Goal: Task Accomplishment & Management: Complete application form

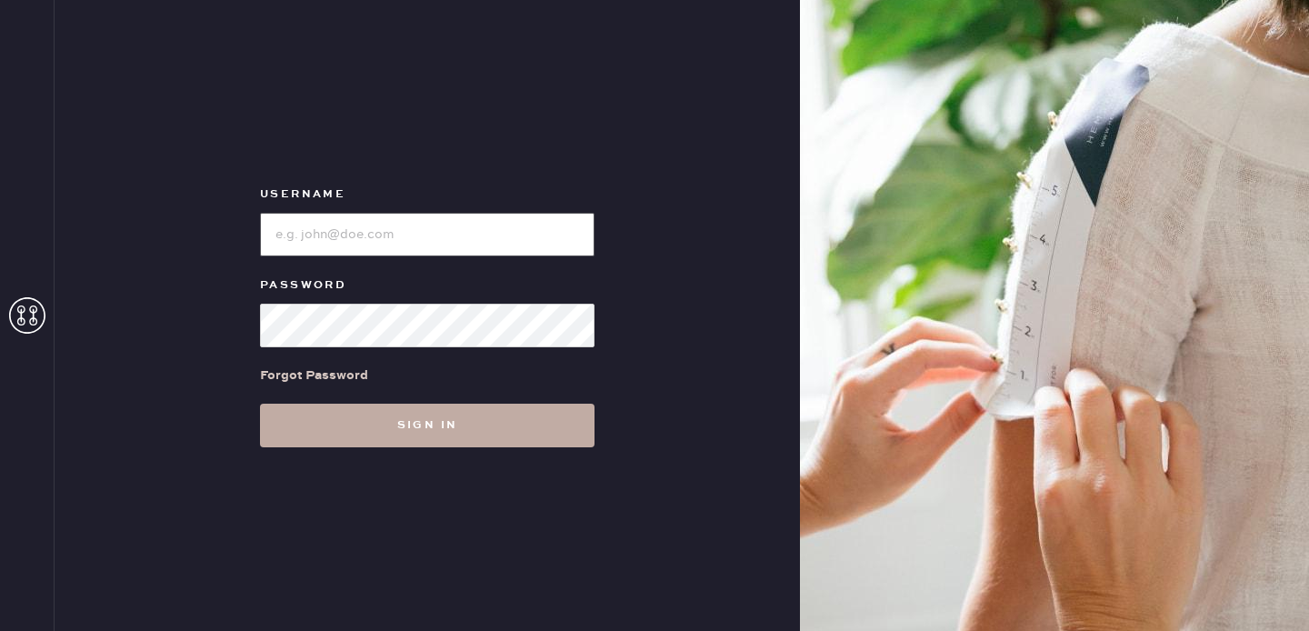
type input "[EMAIL_ADDRESS][DOMAIN_NAME]"
click at [415, 433] on button "Sign in" at bounding box center [427, 425] width 334 height 44
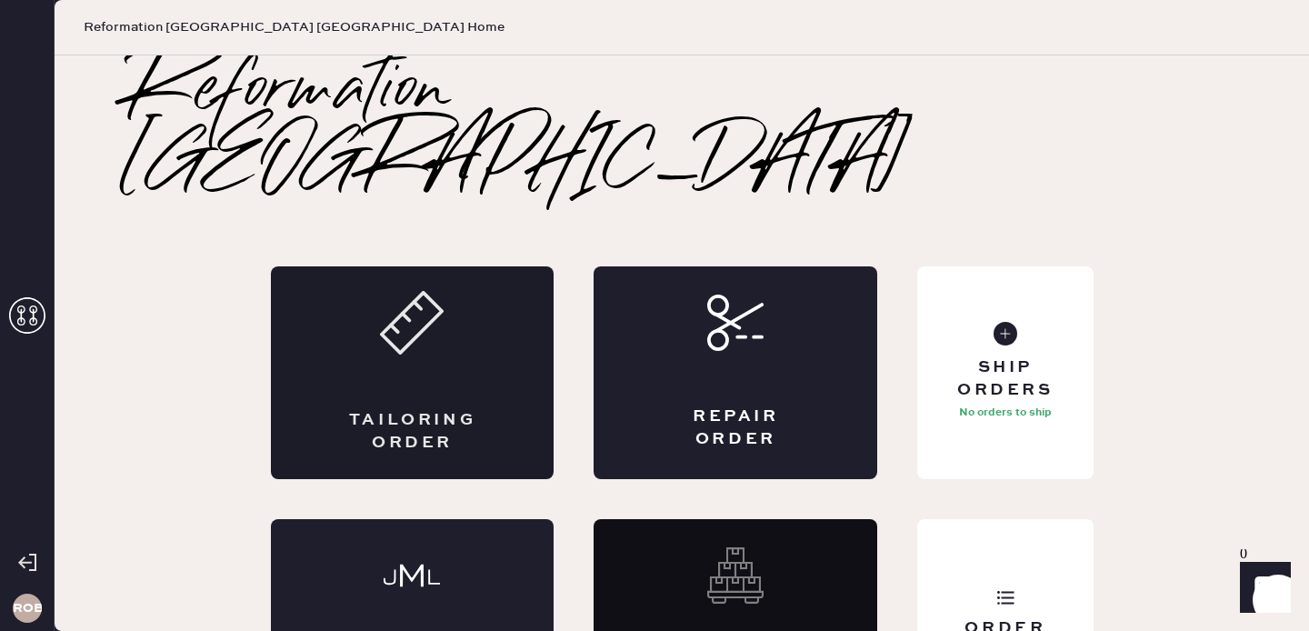
click at [497, 324] on div "Tailoring Order" at bounding box center [413, 372] width 284 height 213
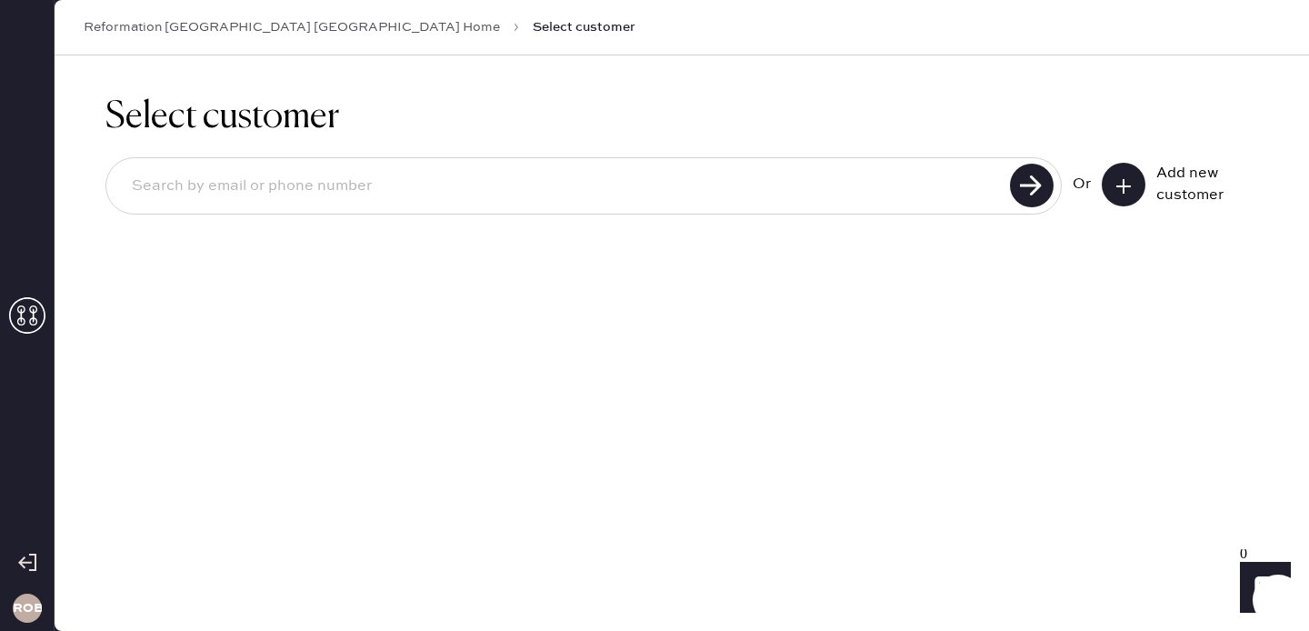
click at [1126, 187] on icon at bounding box center [1123, 186] width 18 height 18
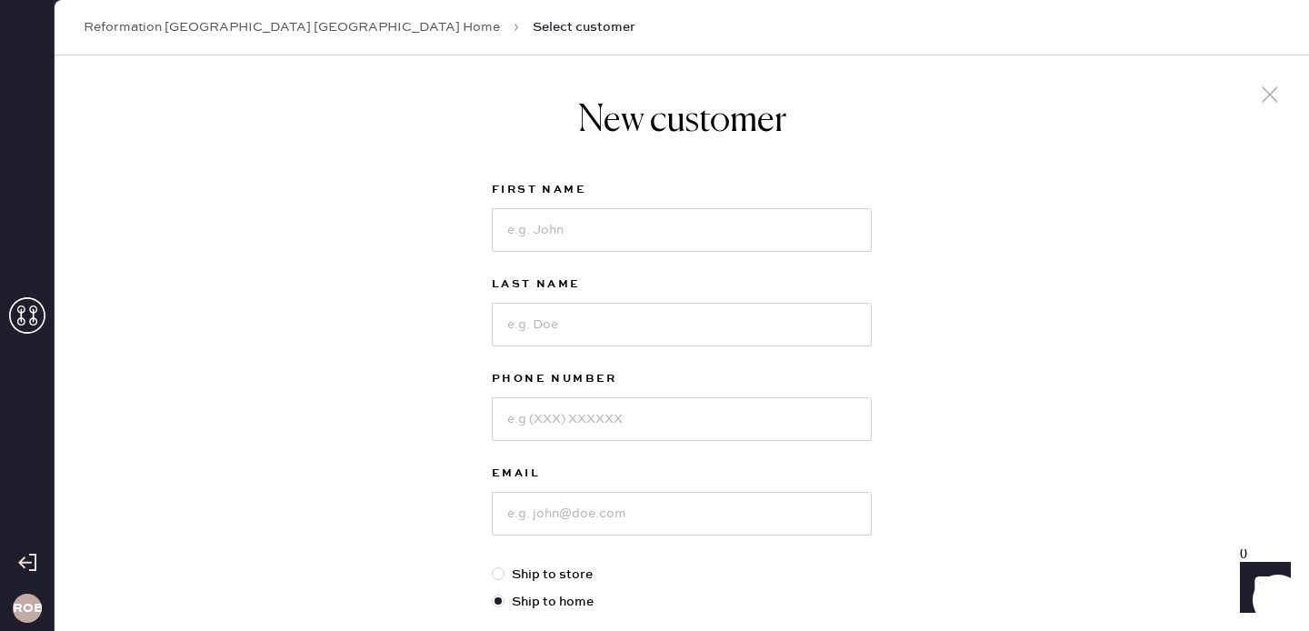
click at [1268, 94] on use at bounding box center [1269, 94] width 16 height 16
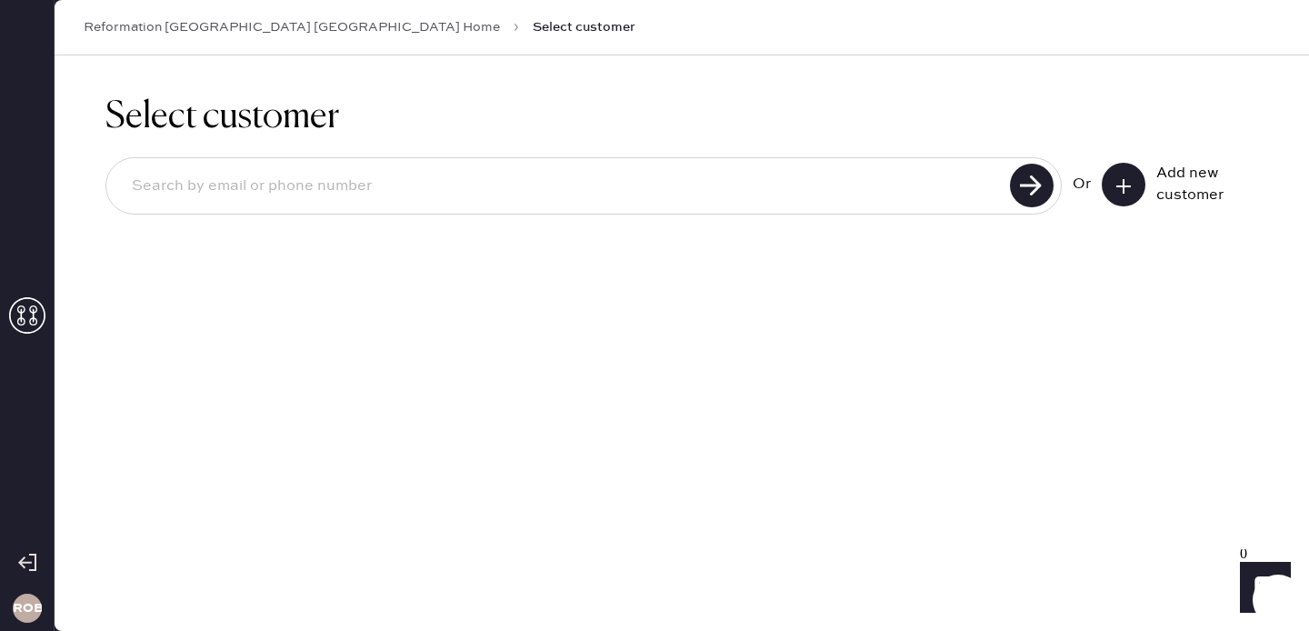
click at [307, 170] on input at bounding box center [560, 186] width 887 height 42
type input "[EMAIL_ADDRESS][DOMAIN_NAME]"
click at [1128, 170] on button at bounding box center [1123, 185] width 44 height 44
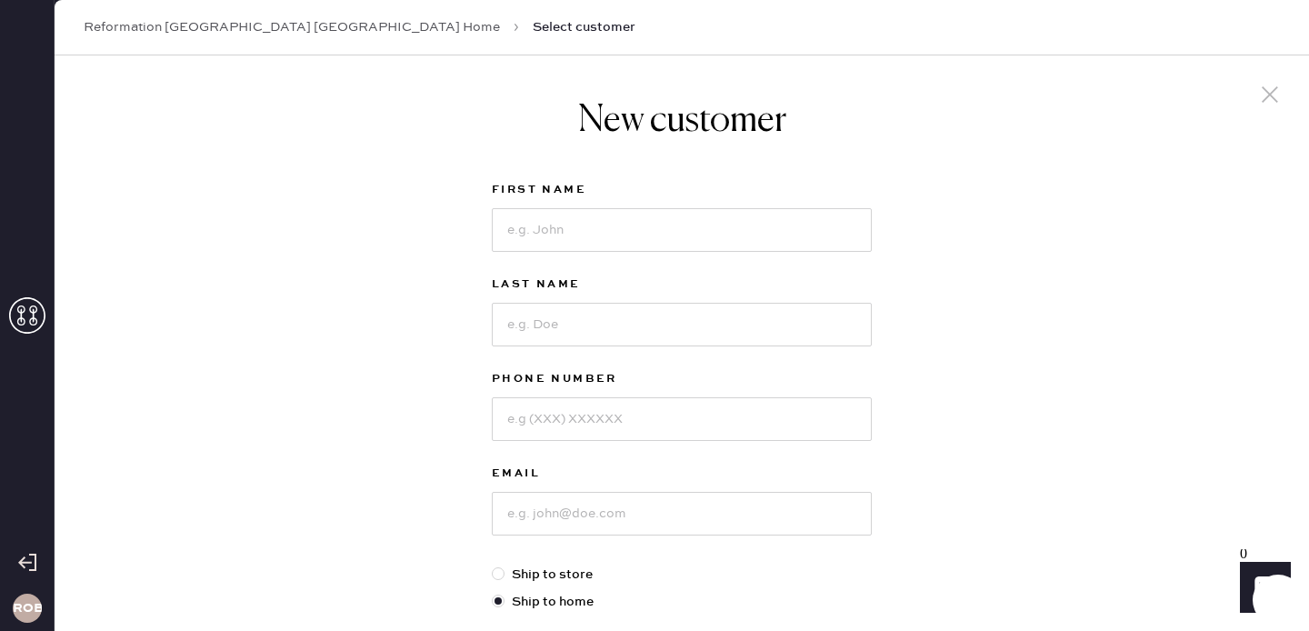
click at [727, 254] on div "First Name" at bounding box center [682, 226] width 380 height 95
click at [714, 237] on input at bounding box center [682, 230] width 380 height 44
type input "[PERSON_NAME]"
type input "Vrdolyak"
type input "6308006738"
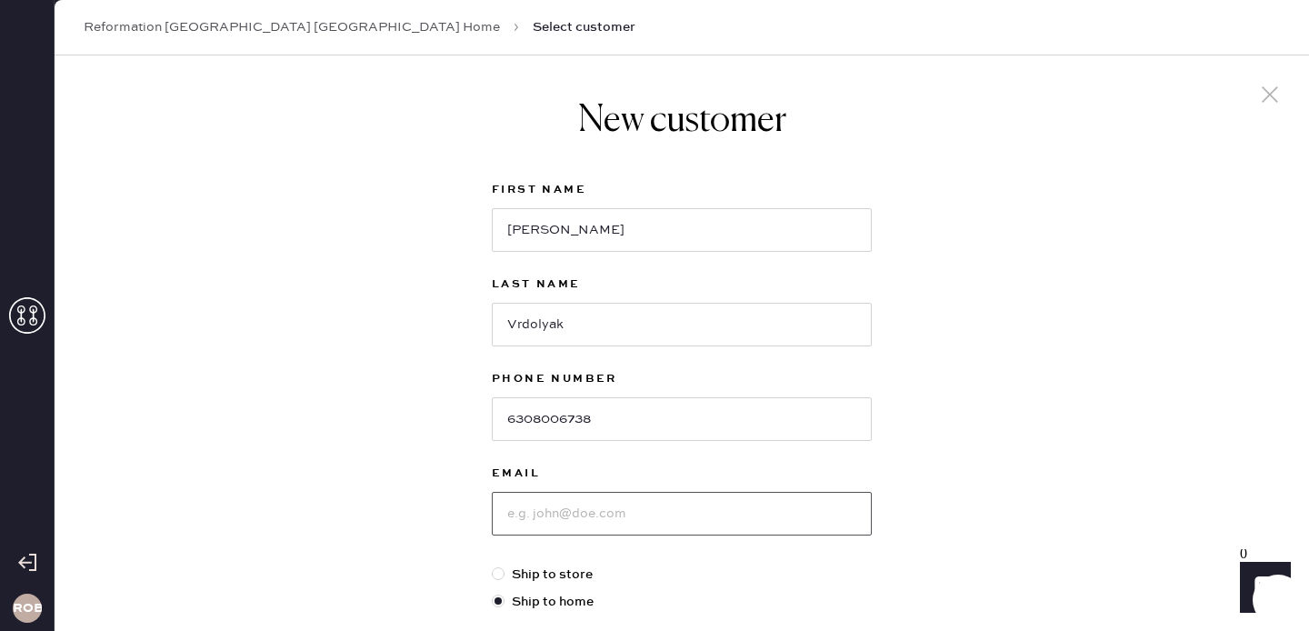
click at [579, 529] on input at bounding box center [682, 514] width 380 height 44
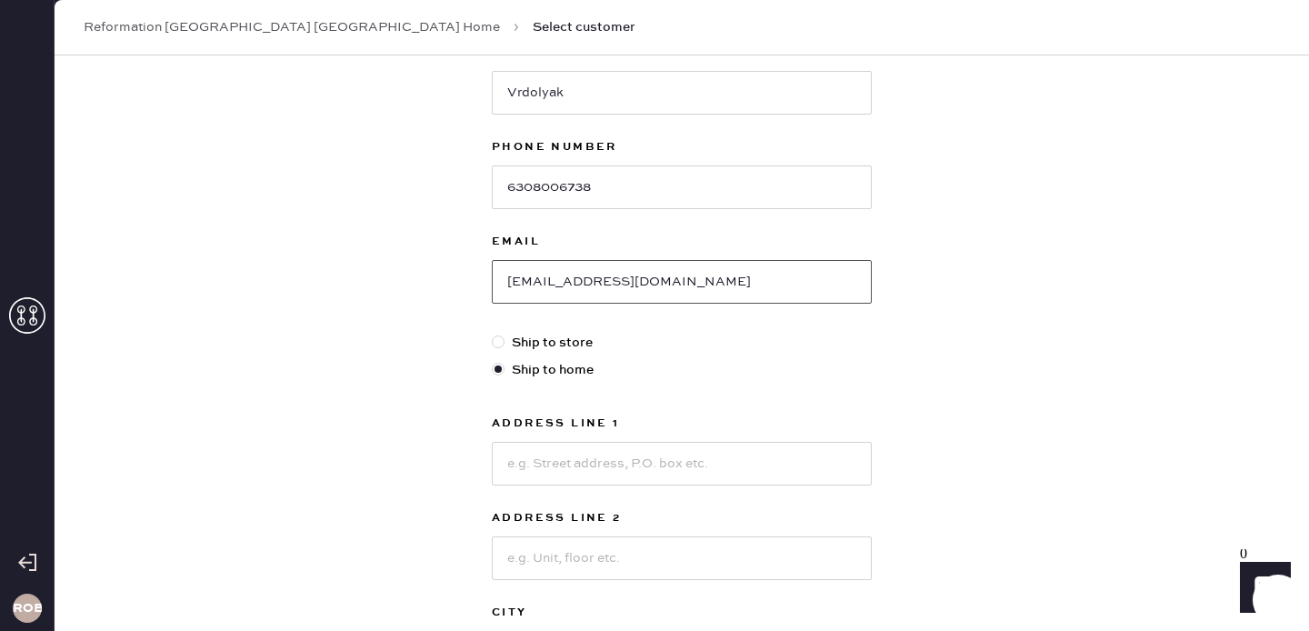
scroll to position [355, 0]
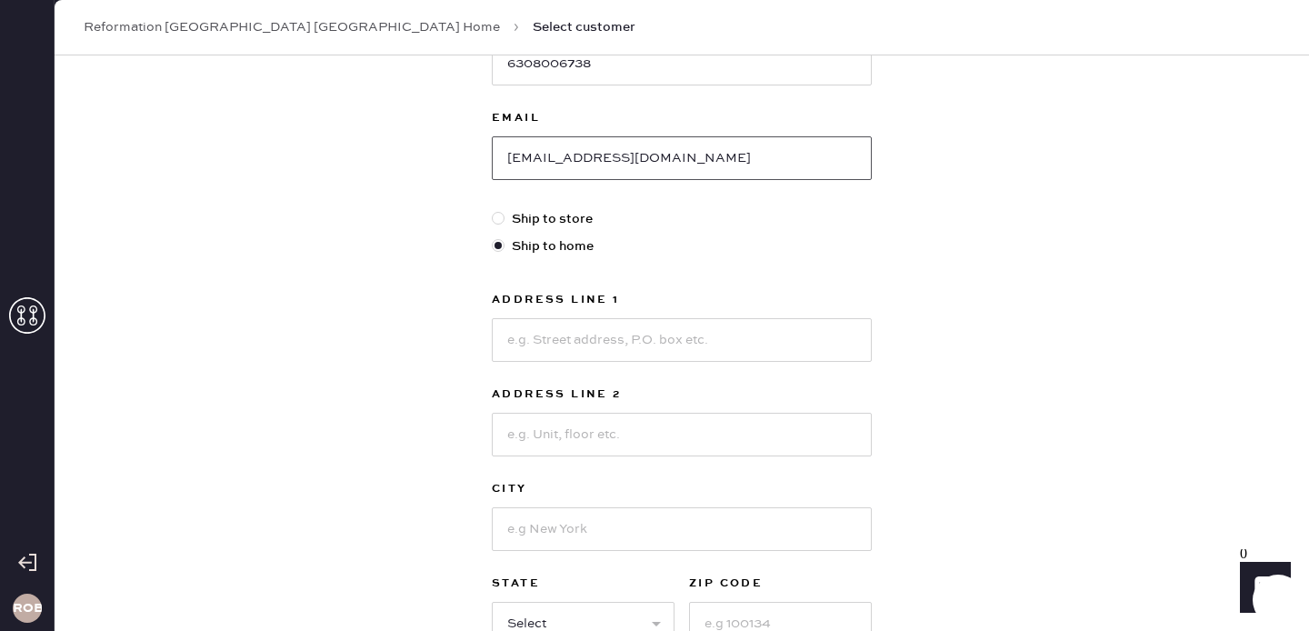
type input "[EMAIL_ADDRESS][DOMAIN_NAME]"
click at [572, 344] on input at bounding box center [682, 340] width 380 height 44
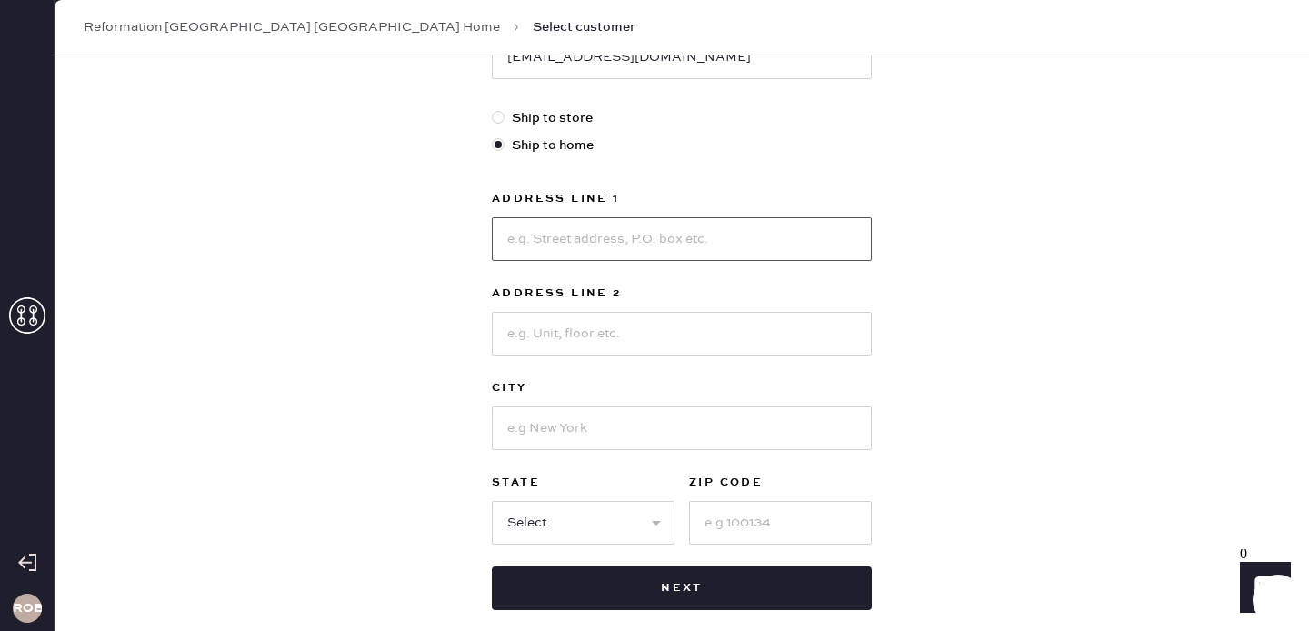
scroll to position [459, 0]
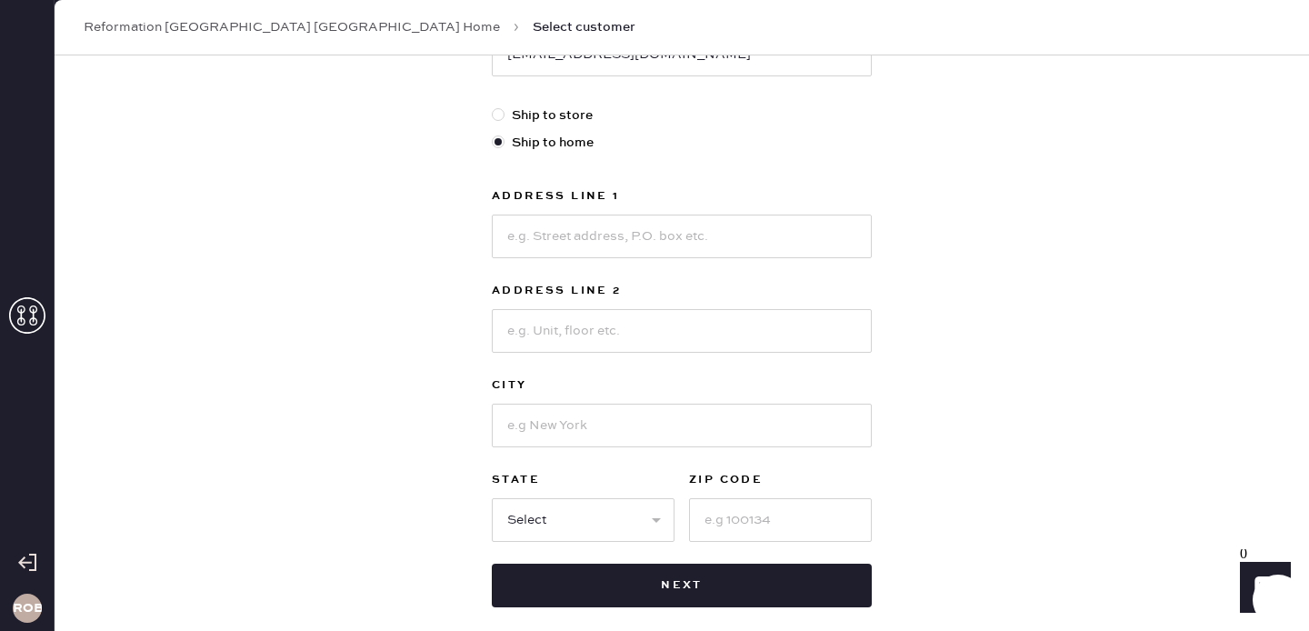
click at [946, 489] on div "New customer First Name [PERSON_NAME] Last Name [PERSON_NAME] Phone Number [PHO…" at bounding box center [682, 160] width 1254 height 1127
click at [547, 217] on input at bounding box center [682, 236] width 380 height 44
type input "[STREET_ADDRESS]"
click at [538, 359] on div "Address Line [GEOGRAPHIC_DATA] St Address Line 2 City State Select [GEOGRAPHIC_…" at bounding box center [682, 363] width 380 height 356
click at [529, 331] on input at bounding box center [682, 331] width 380 height 44
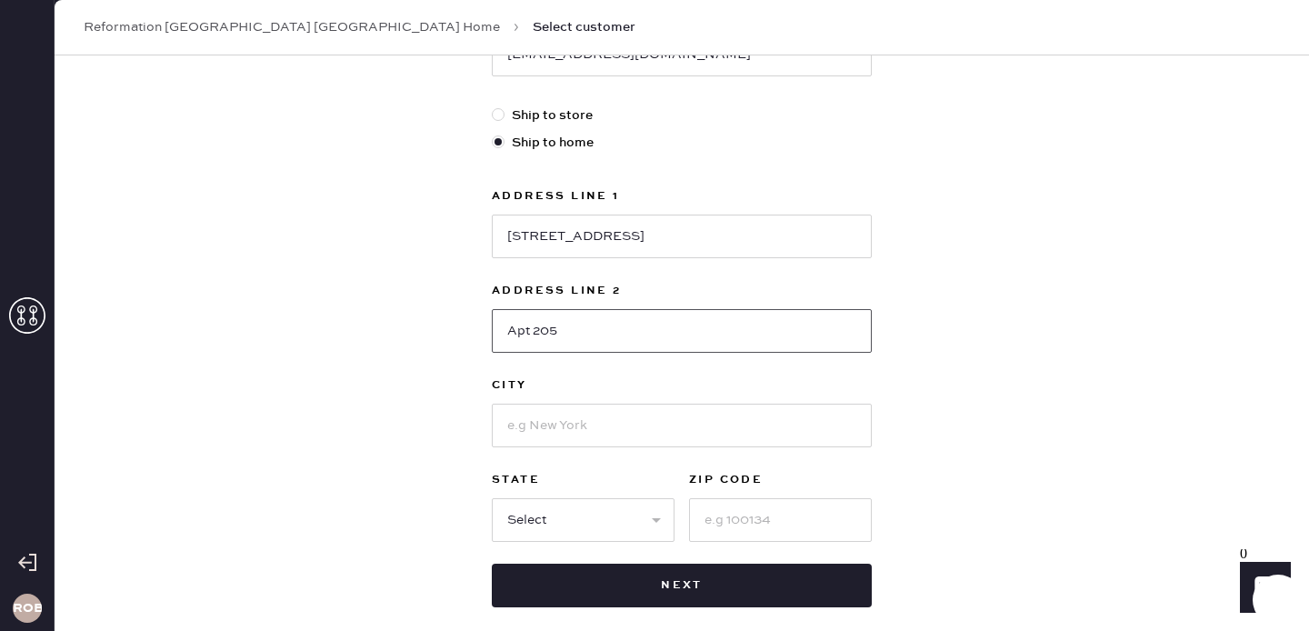
type input "Apt 205"
click at [546, 425] on input at bounding box center [682, 425] width 380 height 44
type input "[GEOGRAPHIC_DATA]"
click at [539, 529] on select "Select AK AL AR AZ CA CO CT [GEOGRAPHIC_DATA] DE FL [GEOGRAPHIC_DATA] HI [GEOGR…" at bounding box center [583, 520] width 183 height 44
select select "IL"
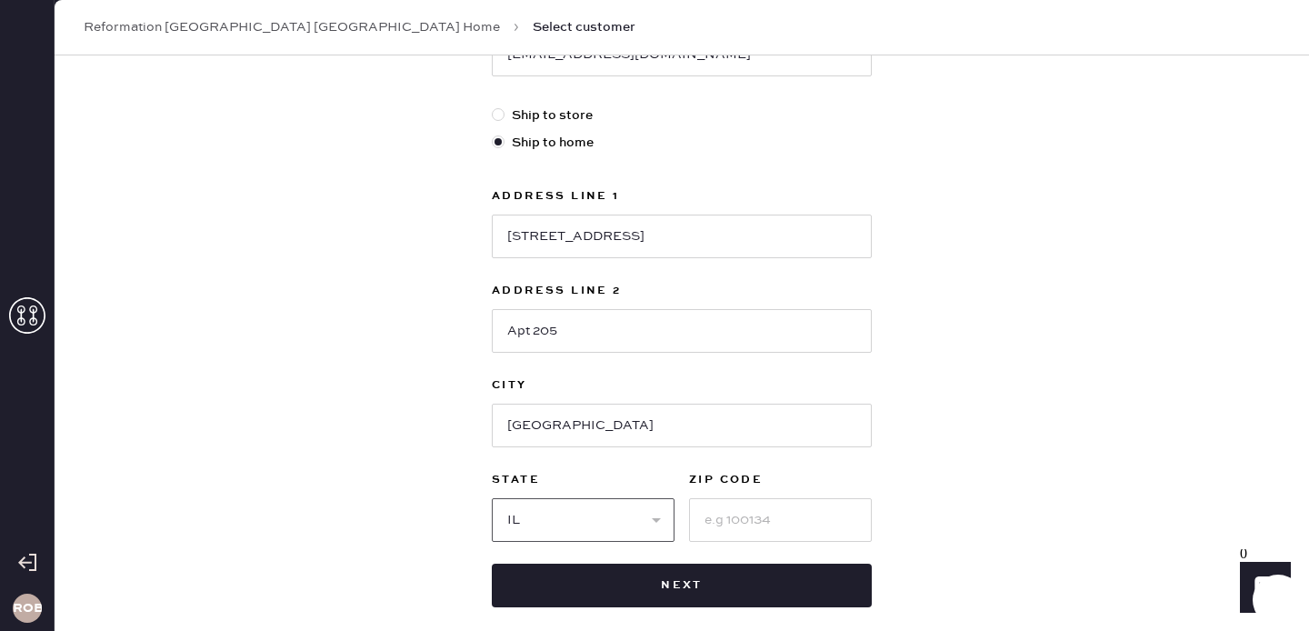
click at [492, 498] on select "Select AK AL AR AZ CA CO CT [GEOGRAPHIC_DATA] DE FL [GEOGRAPHIC_DATA] HI [GEOGR…" at bounding box center [583, 520] width 183 height 44
click at [802, 528] on input at bounding box center [780, 520] width 183 height 44
type input "60657"
click at [975, 475] on div "New customer First Name [PERSON_NAME] Last Name [PERSON_NAME] Phone Number [PHO…" at bounding box center [682, 160] width 1254 height 1127
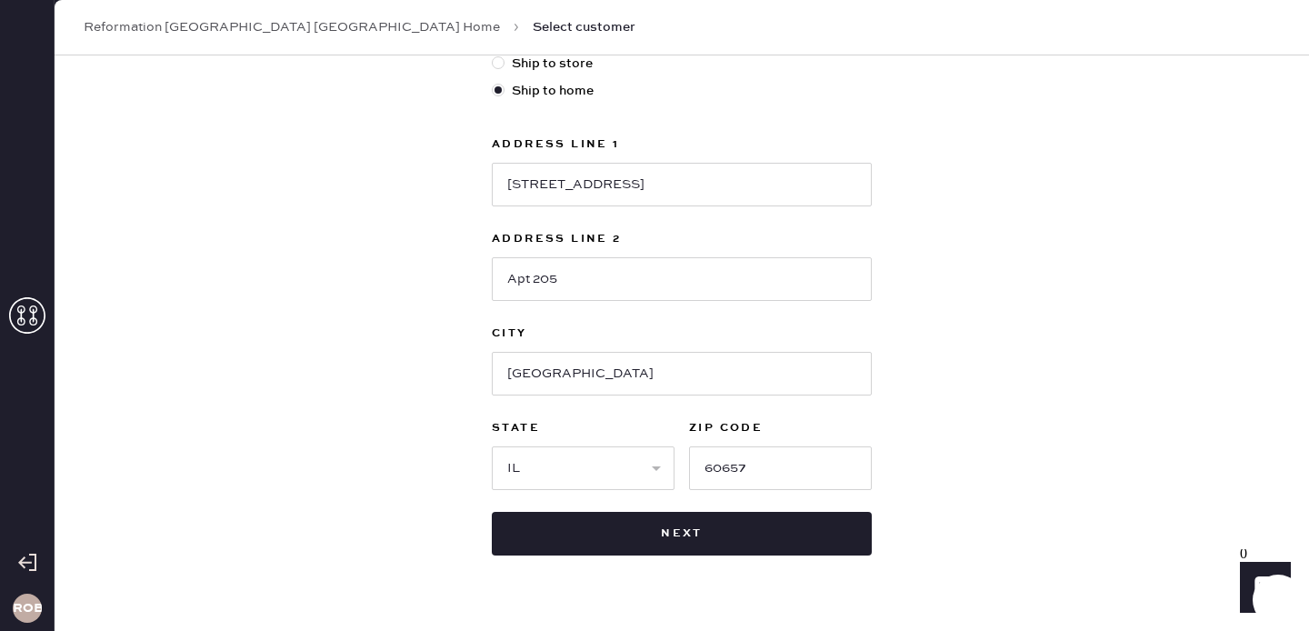
scroll to position [513, 0]
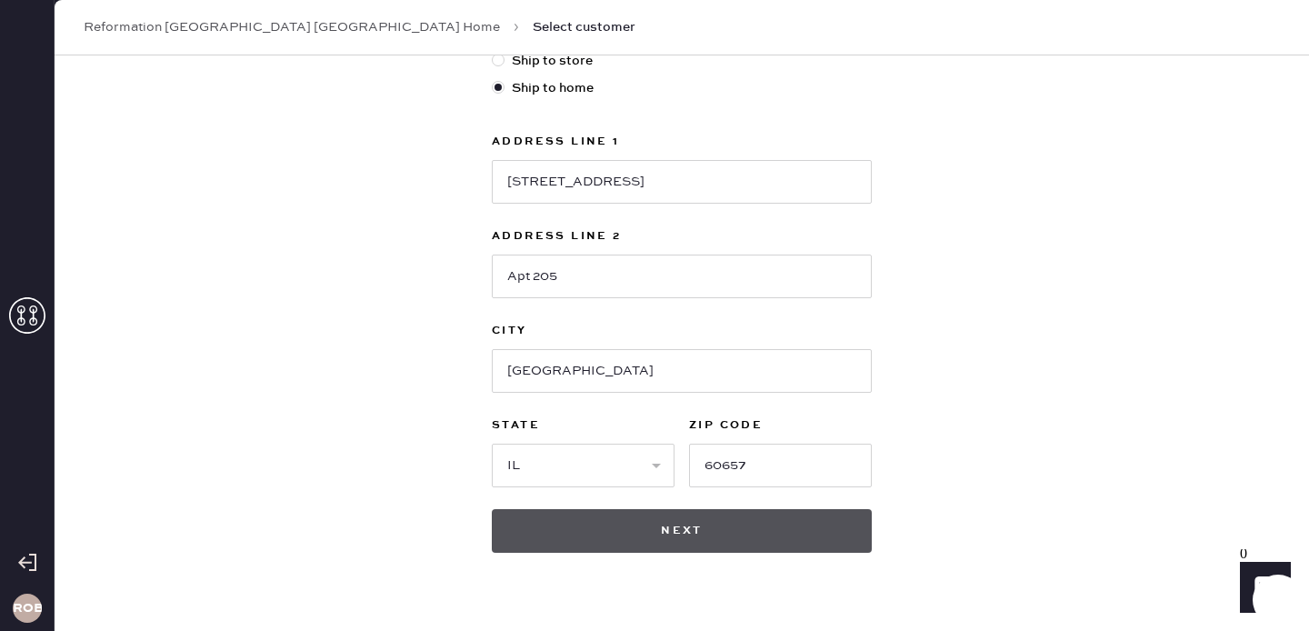
click at [722, 537] on button "Next" at bounding box center [682, 531] width 380 height 44
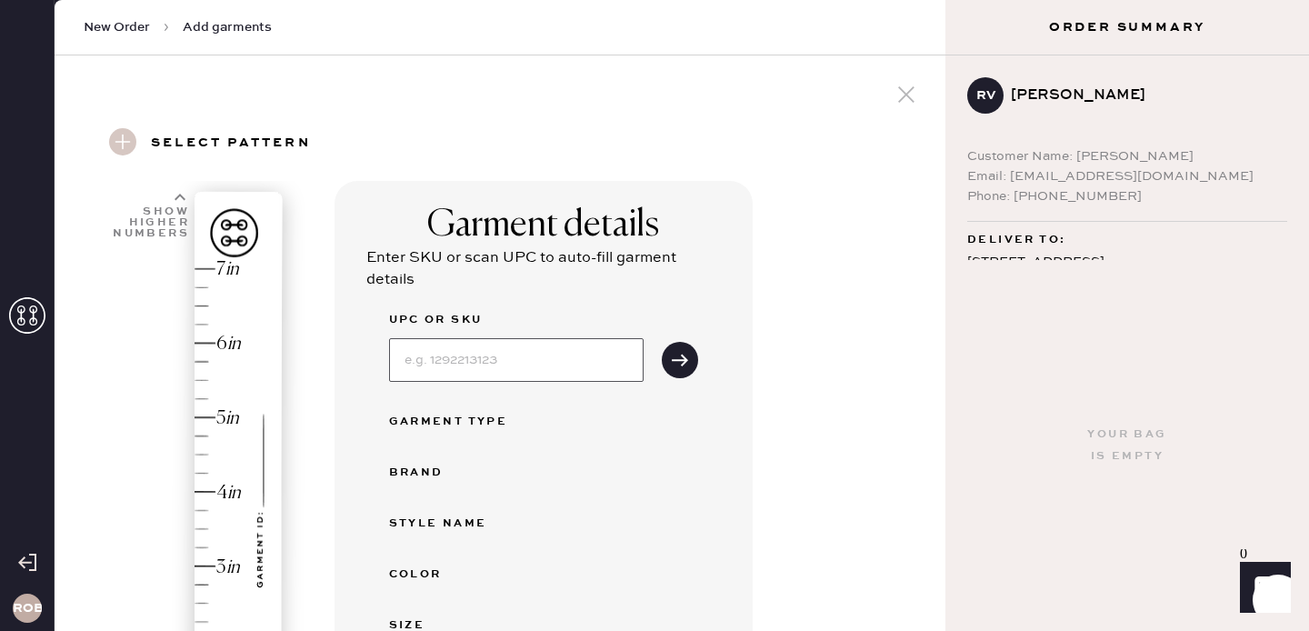
click at [429, 363] on input at bounding box center [516, 360] width 254 height 44
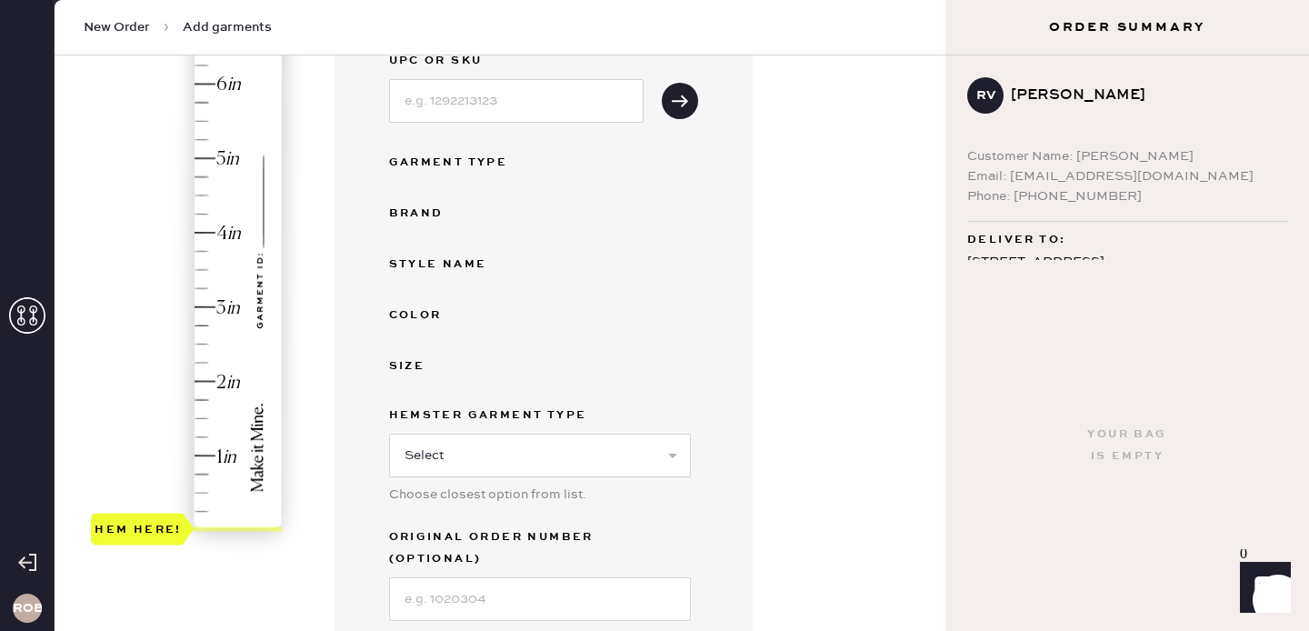
click at [671, 359] on div "Size" at bounding box center [543, 366] width 309 height 22
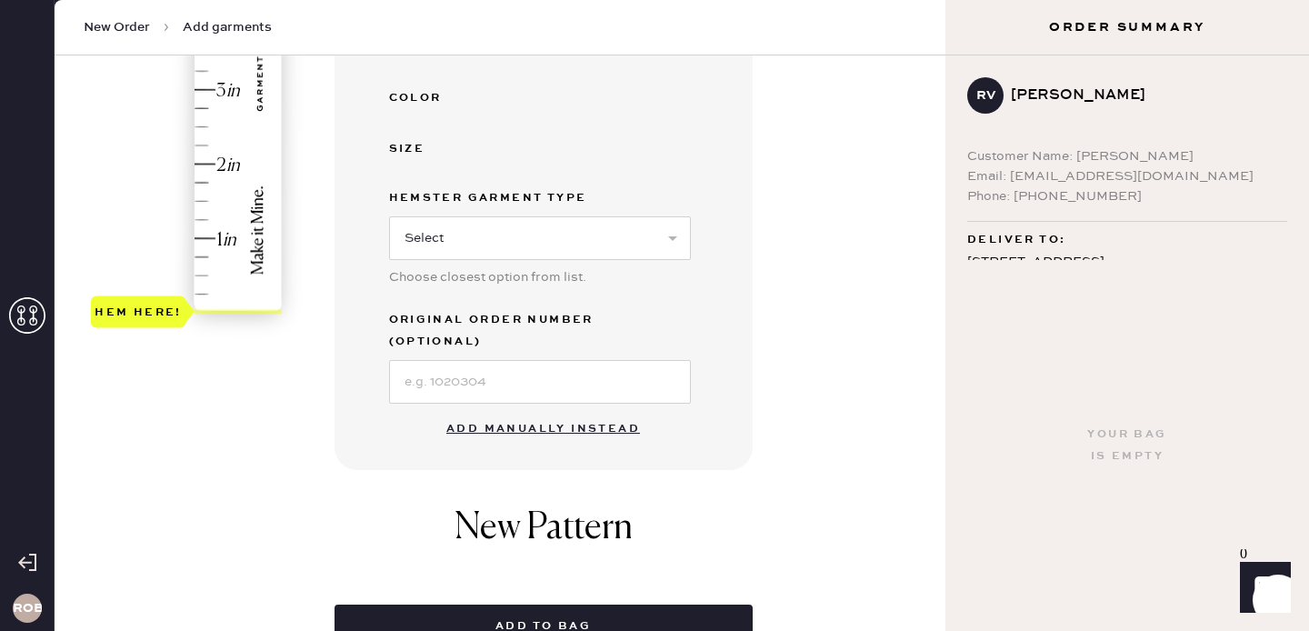
click at [604, 411] on button "Add manually instead" at bounding box center [542, 429] width 215 height 36
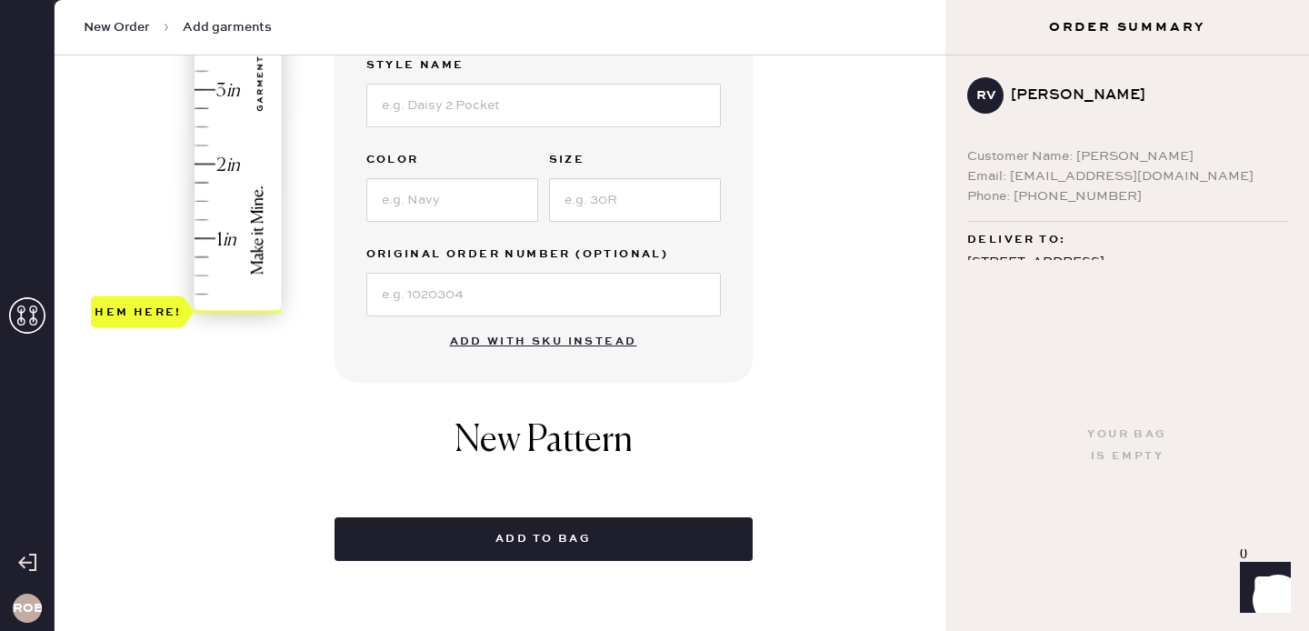
scroll to position [0, 0]
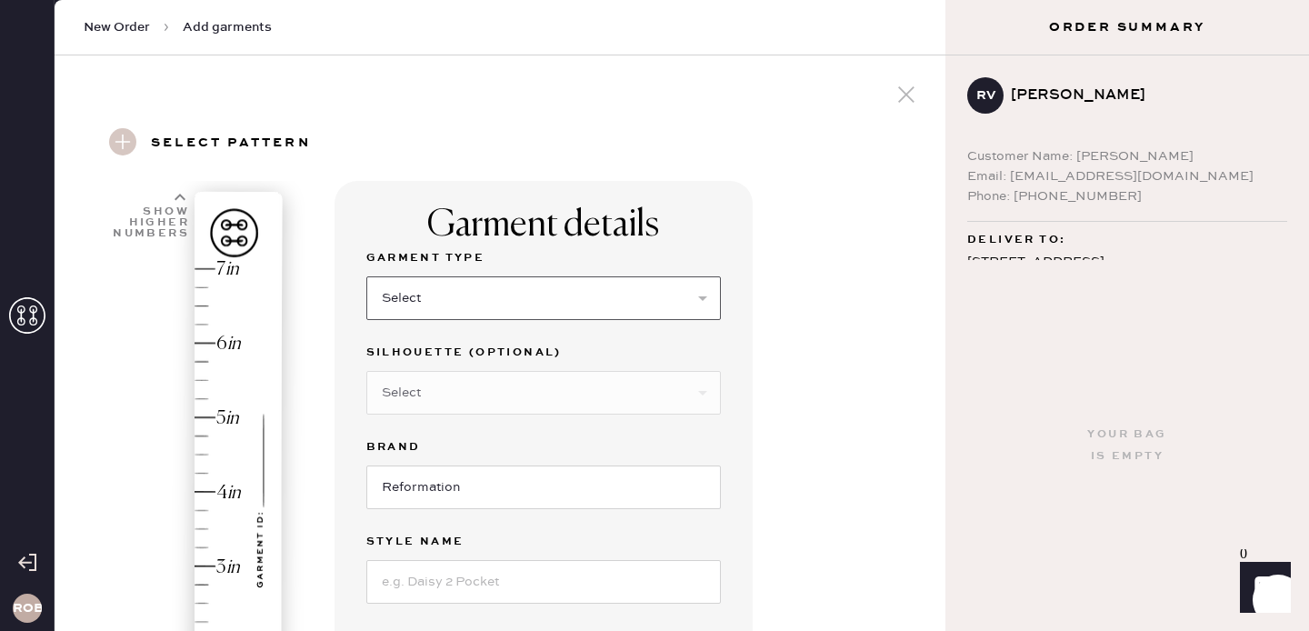
click at [530, 287] on select "Select Basic Skirt Jeans Leggings Pants Shorts Basic Sleeved Dress Basic Sleeve…" at bounding box center [543, 298] width 354 height 44
select select "2"
click at [366, 276] on select "Select Basic Skirt Jeans Leggings Pants Shorts Basic Sleeved Dress Basic Sleeve…" at bounding box center [543, 298] width 354 height 44
click at [512, 390] on select "Select Shorts Cropped Flare Boot Cut Straight Skinny Other" at bounding box center [543, 393] width 354 height 44
select select "other"
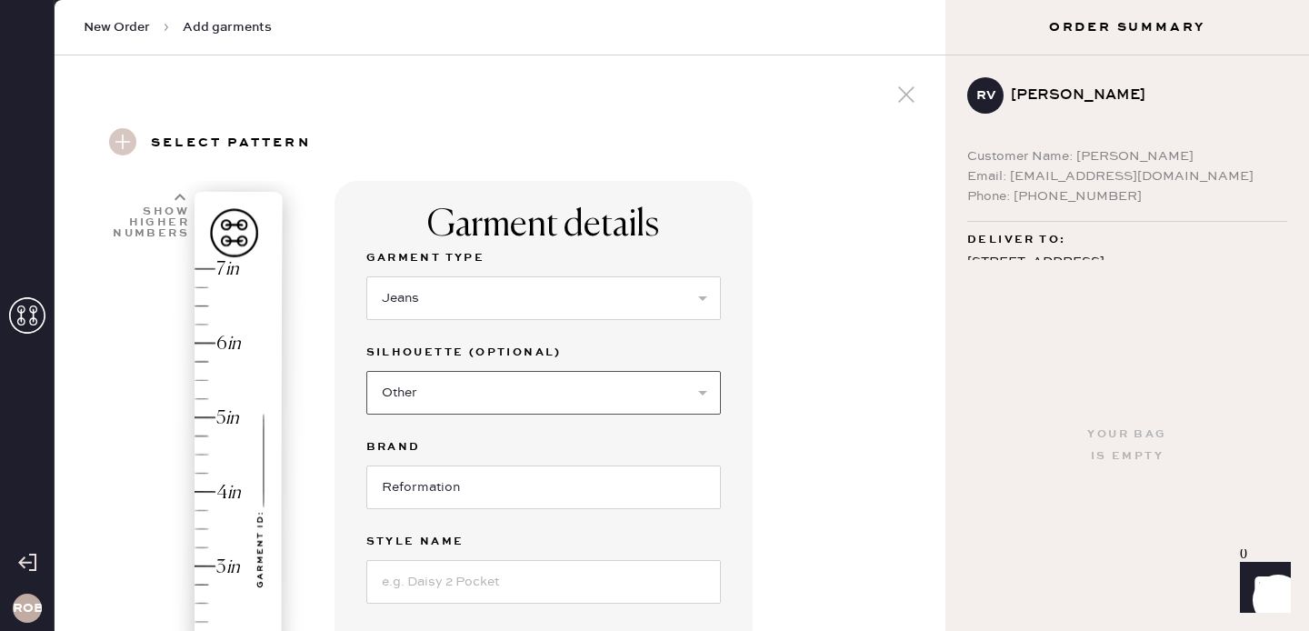
click at [366, 371] on select "Select Shorts Cropped Flare Boot Cut Straight Skinny Other" at bounding box center [543, 393] width 354 height 44
click at [481, 481] on input at bounding box center [543, 487] width 354 height 44
type input "High Rise Slouchy Wide Leg"
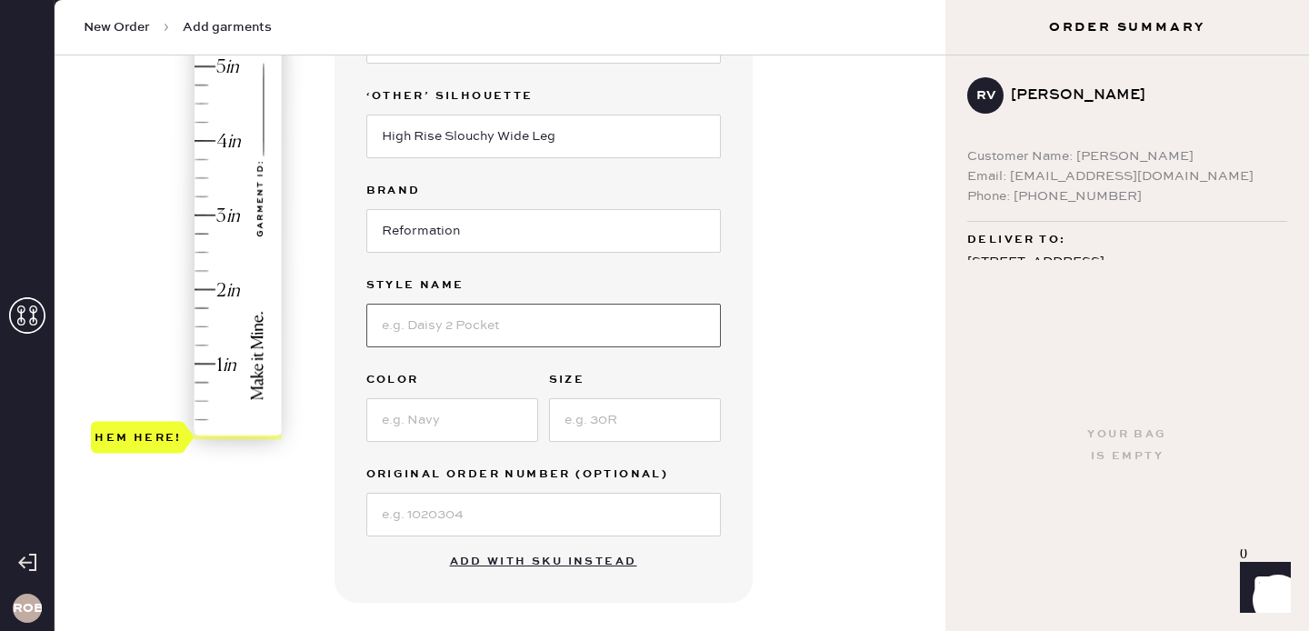
scroll to position [353, 0]
type input "[PERSON_NAME]"
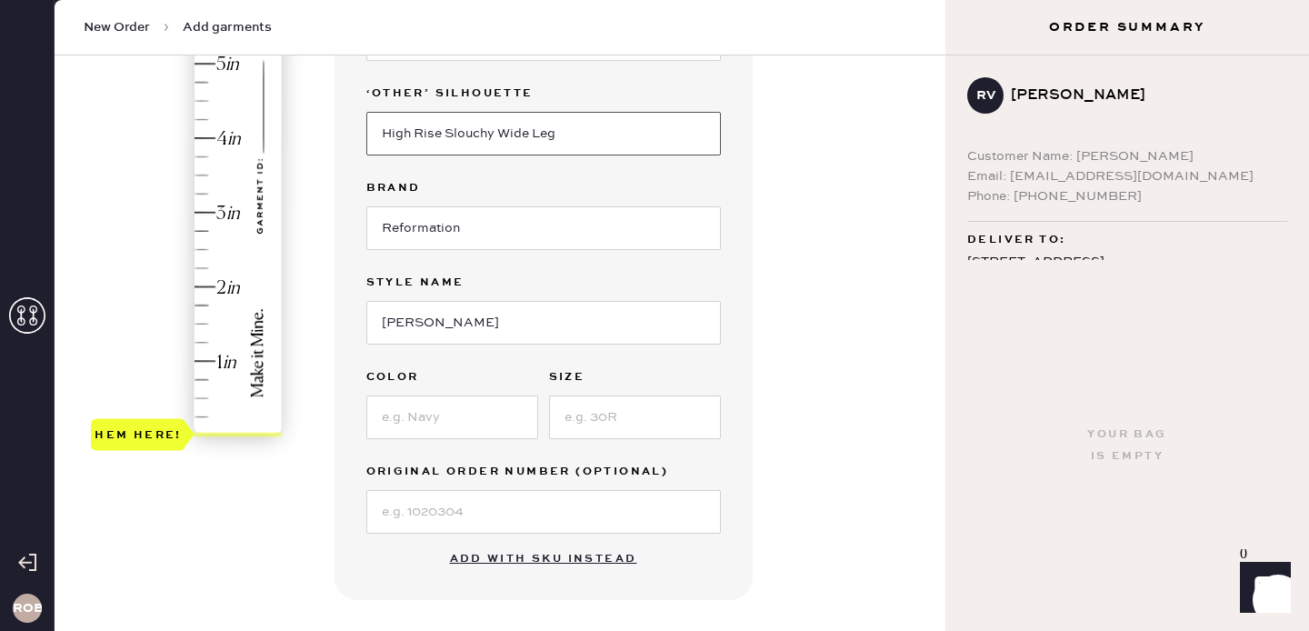
click at [495, 123] on input "High Rise Slouchy Wide Leg" at bounding box center [543, 134] width 354 height 44
drag, startPoint x: 495, startPoint y: 123, endPoint x: 342, endPoint y: 132, distance: 153.8
click at [342, 132] on div "Garment details Garment Type Select Basic Skirt Jeans Leggings Pants Shorts Bas…" at bounding box center [543, 213] width 418 height 772
click at [599, 124] on input "High Rise Slouchy Wide Leg" at bounding box center [543, 134] width 354 height 44
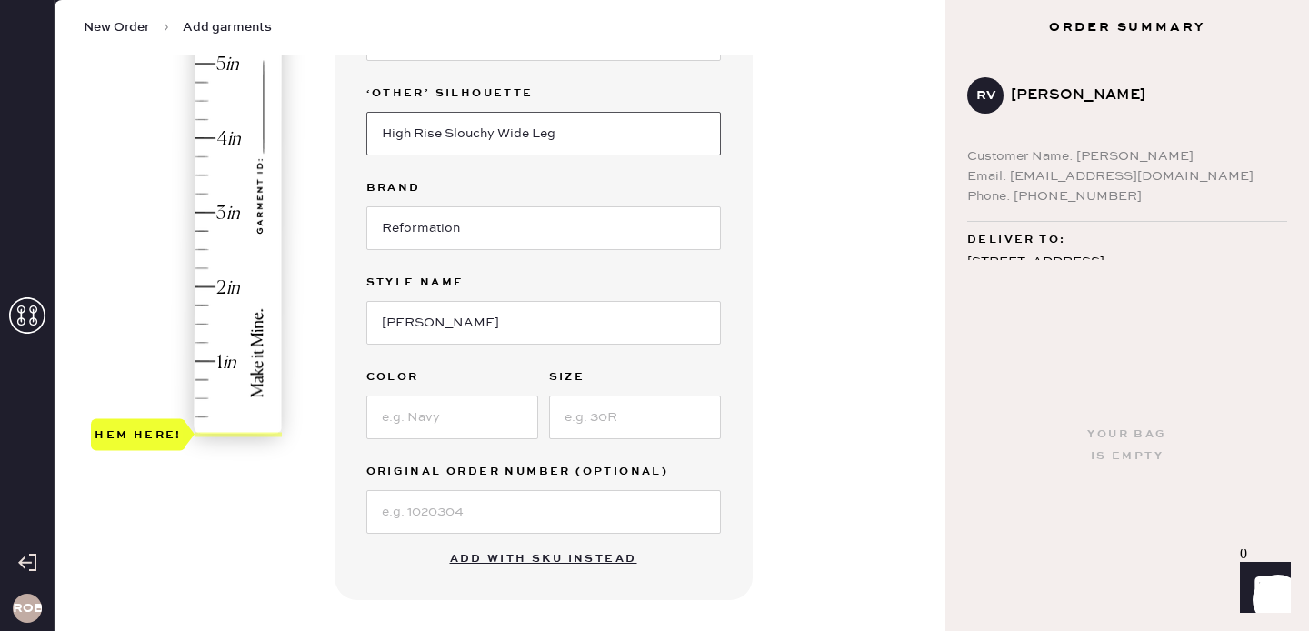
click at [599, 124] on input "High Rise Slouchy Wide Leg" at bounding box center [543, 134] width 354 height 44
click at [491, 122] on input "High Rise Slouchy Wide Leg" at bounding box center [543, 134] width 354 height 44
drag, startPoint x: 500, startPoint y: 130, endPoint x: 324, endPoint y: 133, distance: 176.3
click at [324, 133] on div "1 in 2 in 3 in 4 in 5 in 6 in 7 in Show higher numbers Show lower numbers Hem h…" at bounding box center [499, 390] width 861 height 1127
type input "Wide Leg"
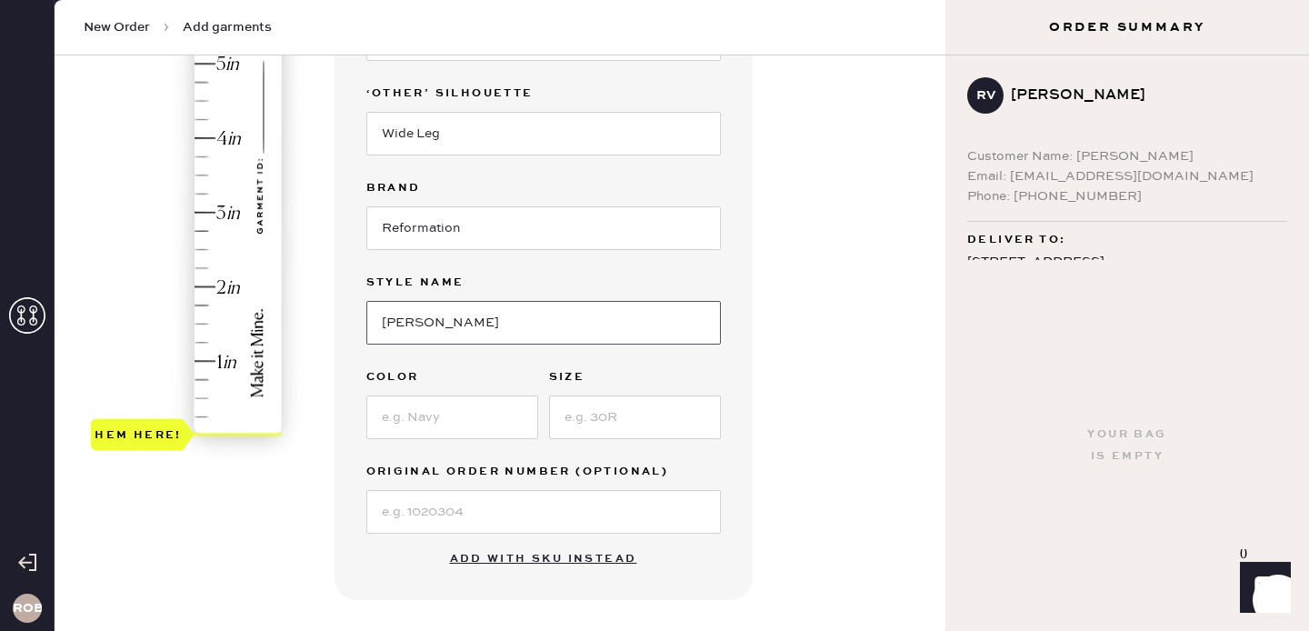
click at [462, 312] on input "[PERSON_NAME]" at bounding box center [543, 323] width 354 height 44
click at [464, 330] on input "[PERSON_NAME]" at bounding box center [543, 323] width 354 height 44
paste input "High Rise Slouchy Wide Leg"
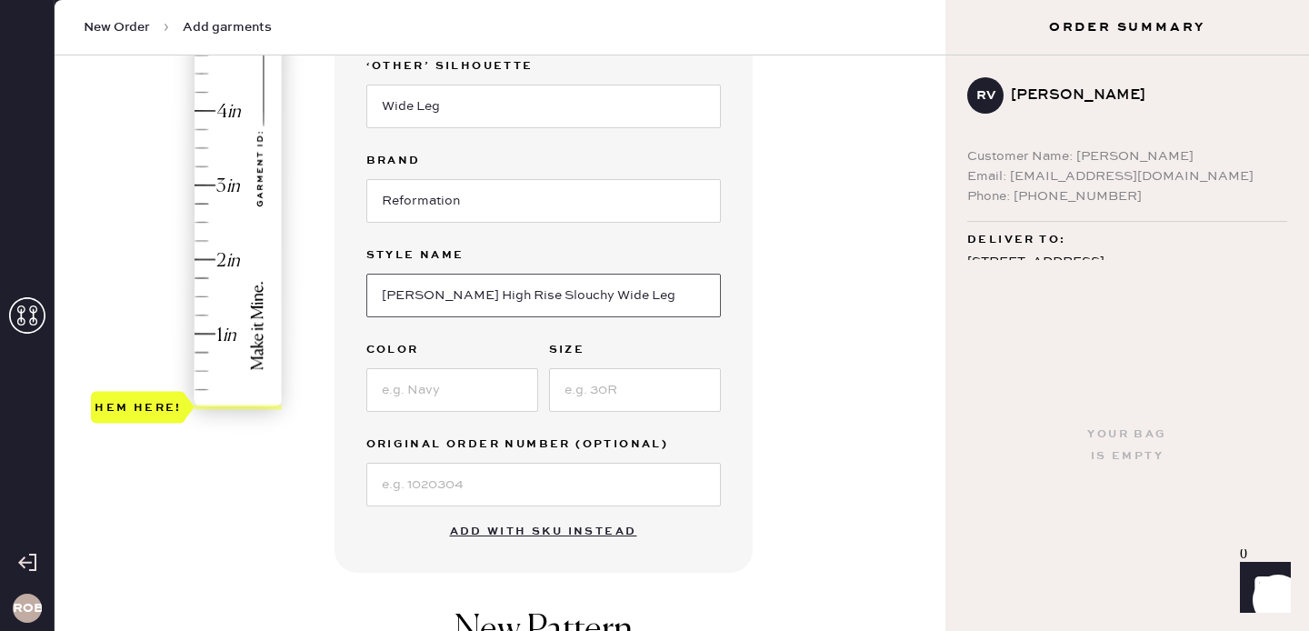
scroll to position [382, 0]
type input "[PERSON_NAME] High Rise Slouchy Wide Leg"
click at [410, 393] on input at bounding box center [452, 389] width 172 height 44
type input "Vana Sparkle"
click at [582, 402] on input at bounding box center [635, 389] width 172 height 44
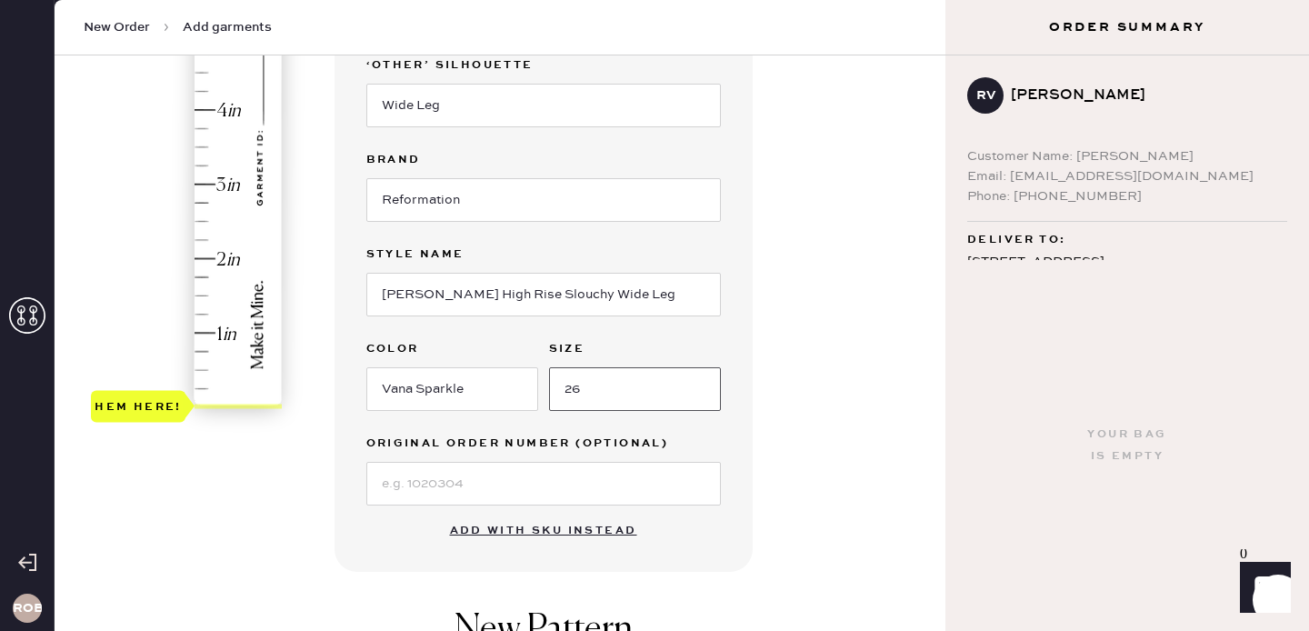
type input "26"
click at [794, 510] on div "Garment details Garment Type Select Basic Skirt Jeans Leggings Pants Shorts Bas…" at bounding box center [632, 362] width 597 height 1127
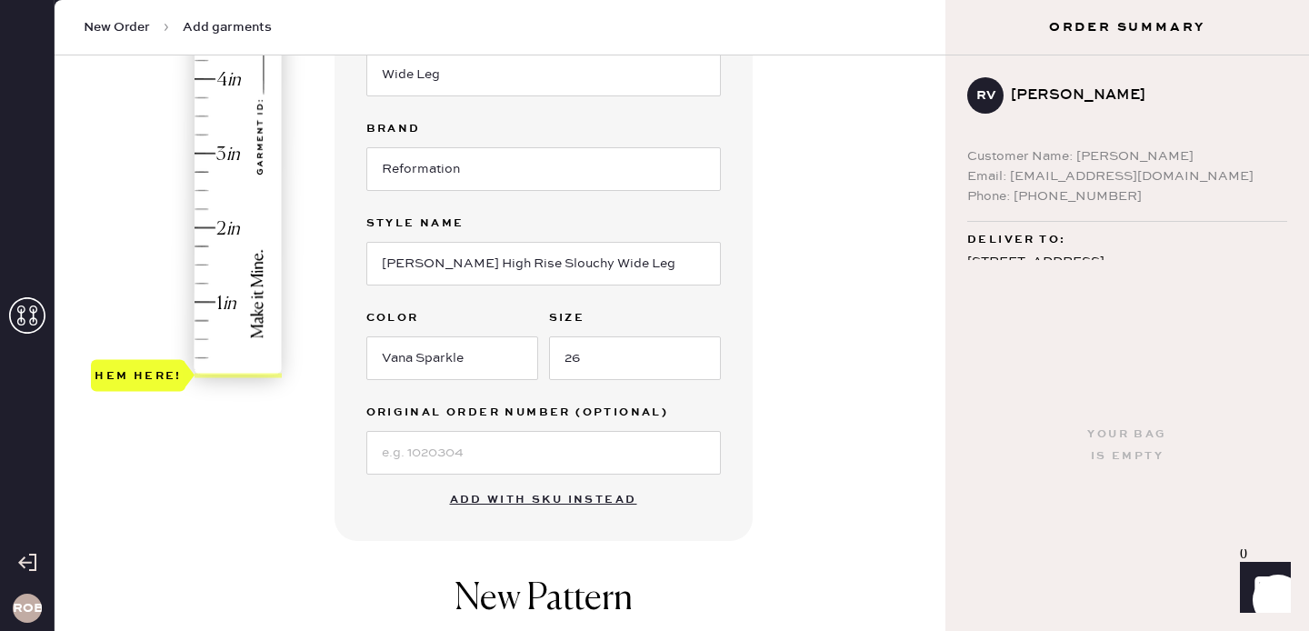
scroll to position [419, 0]
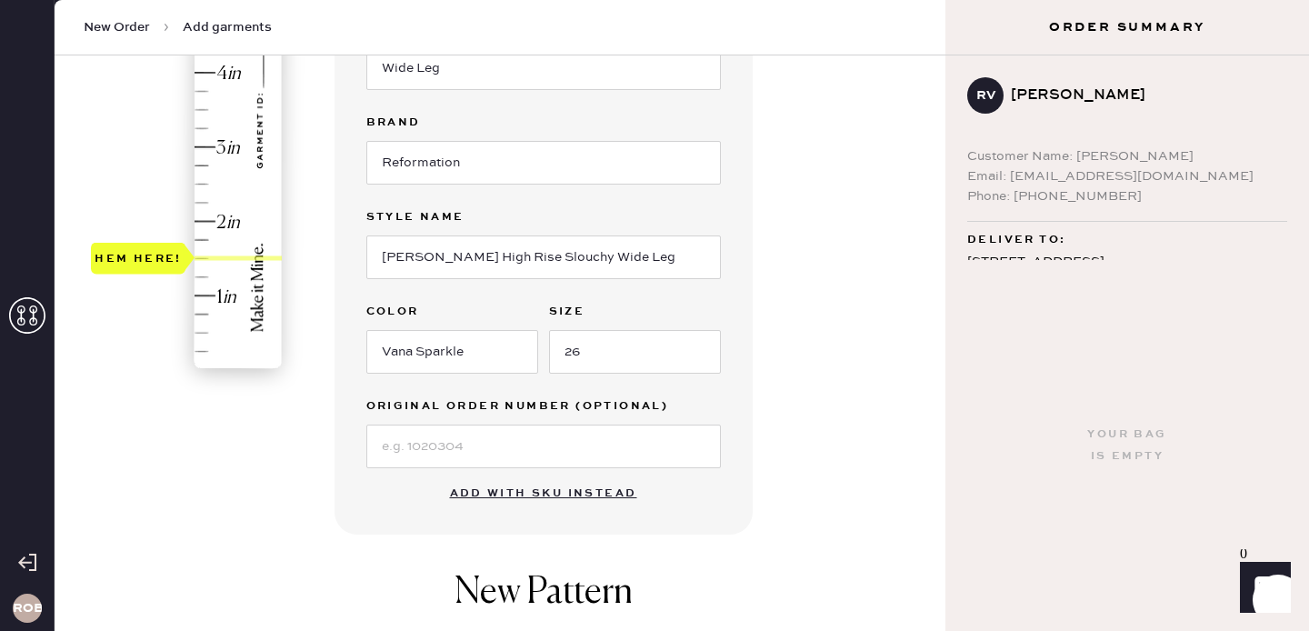
type input "1.75"
drag, startPoint x: 163, startPoint y: 362, endPoint x: 165, endPoint y: 244, distance: 118.2
click at [165, 244] on div "Hem here!" at bounding box center [138, 239] width 87 height 22
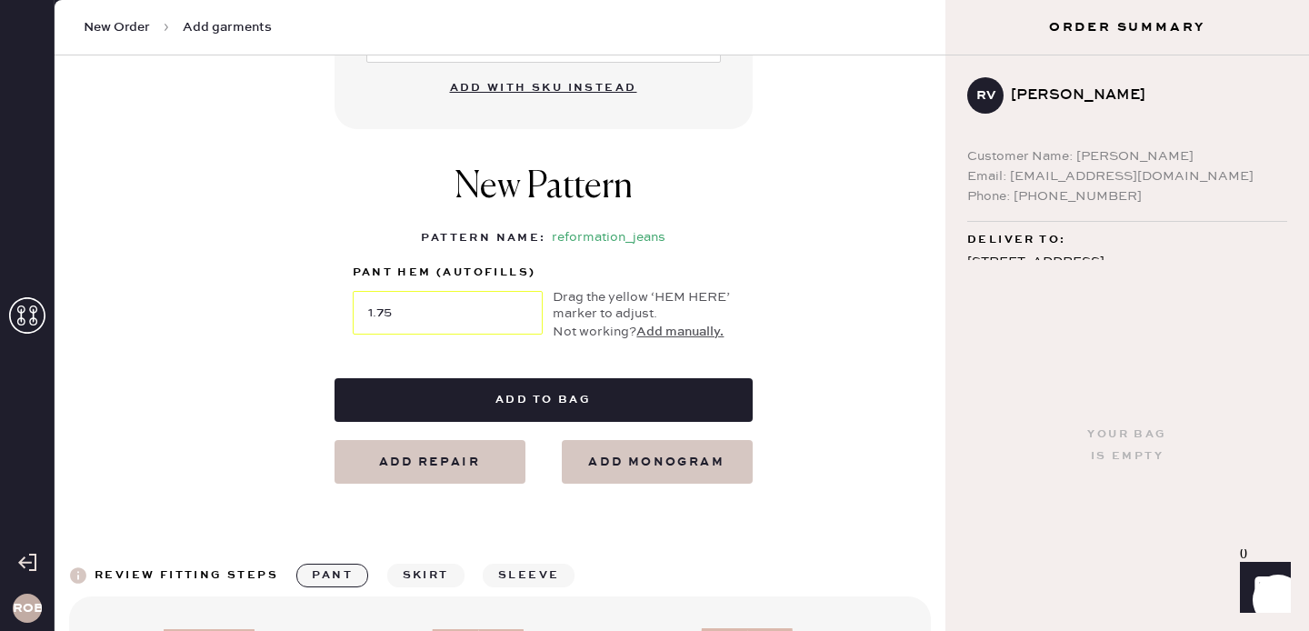
scroll to position [827, 0]
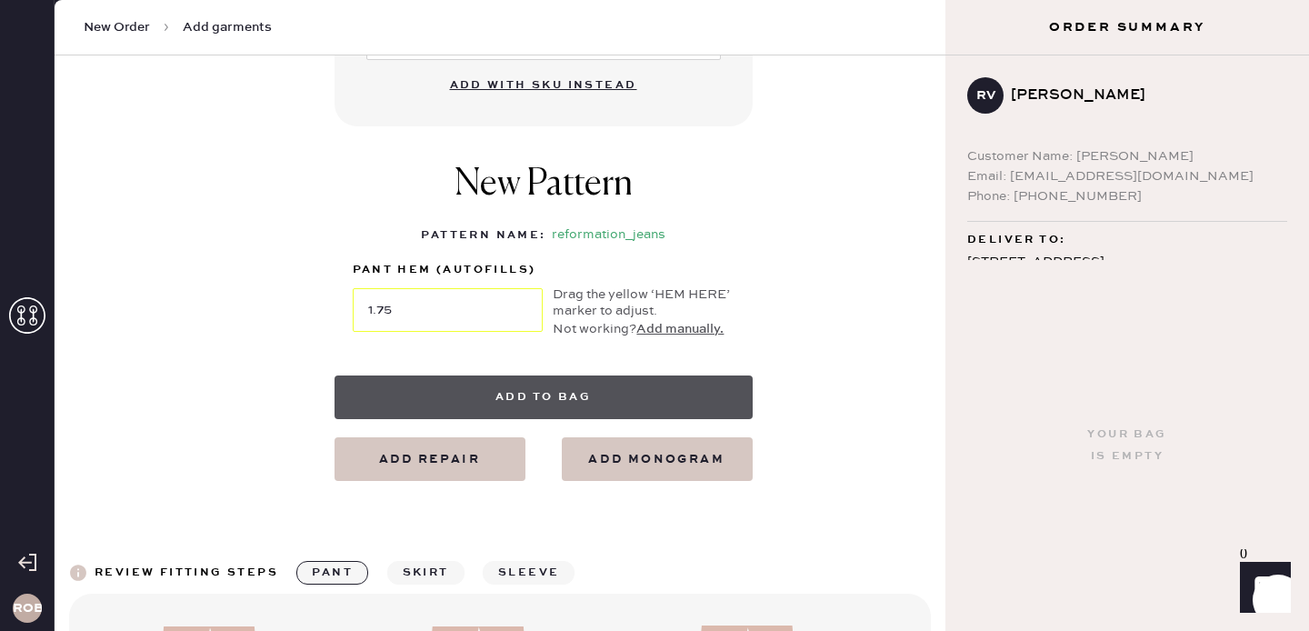
click at [537, 403] on button "Add to bag" at bounding box center [543, 397] width 418 height 44
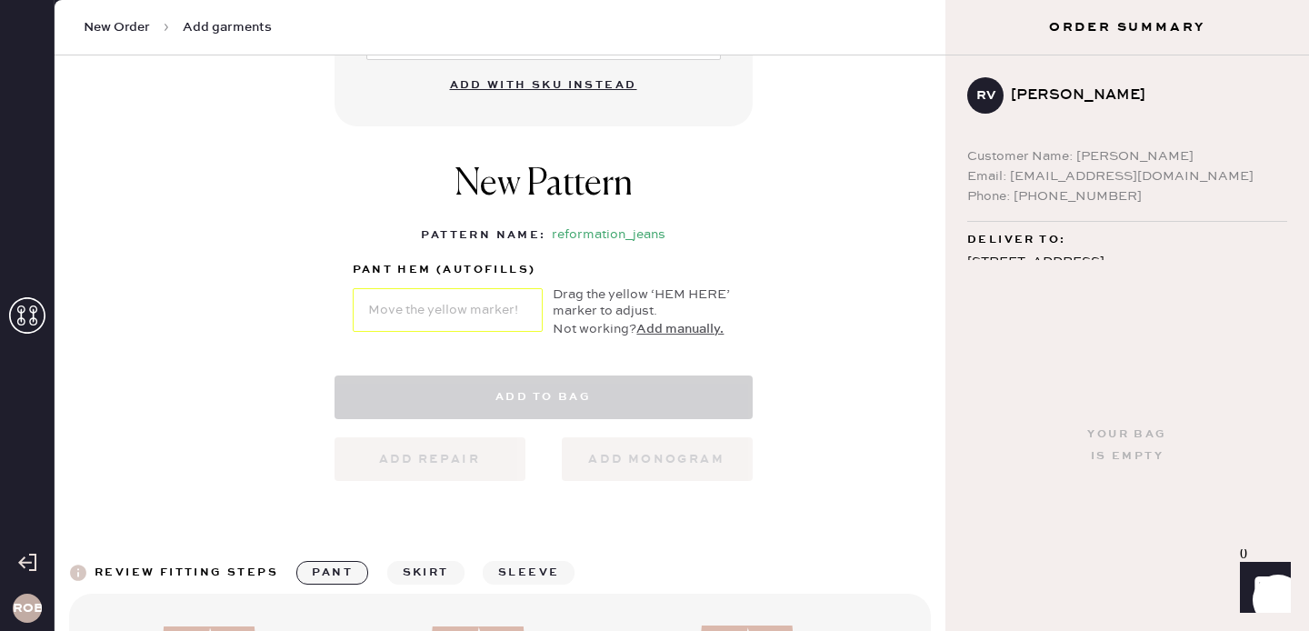
select select "2"
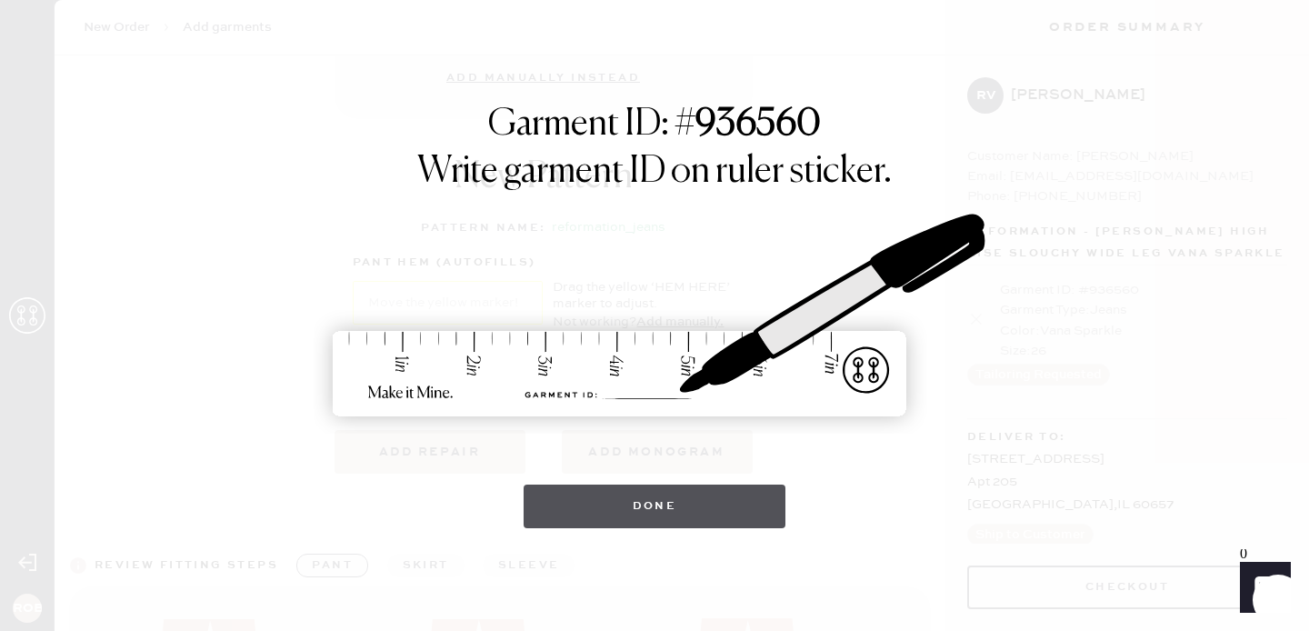
click at [690, 520] on button "Done" at bounding box center [654, 506] width 263 height 44
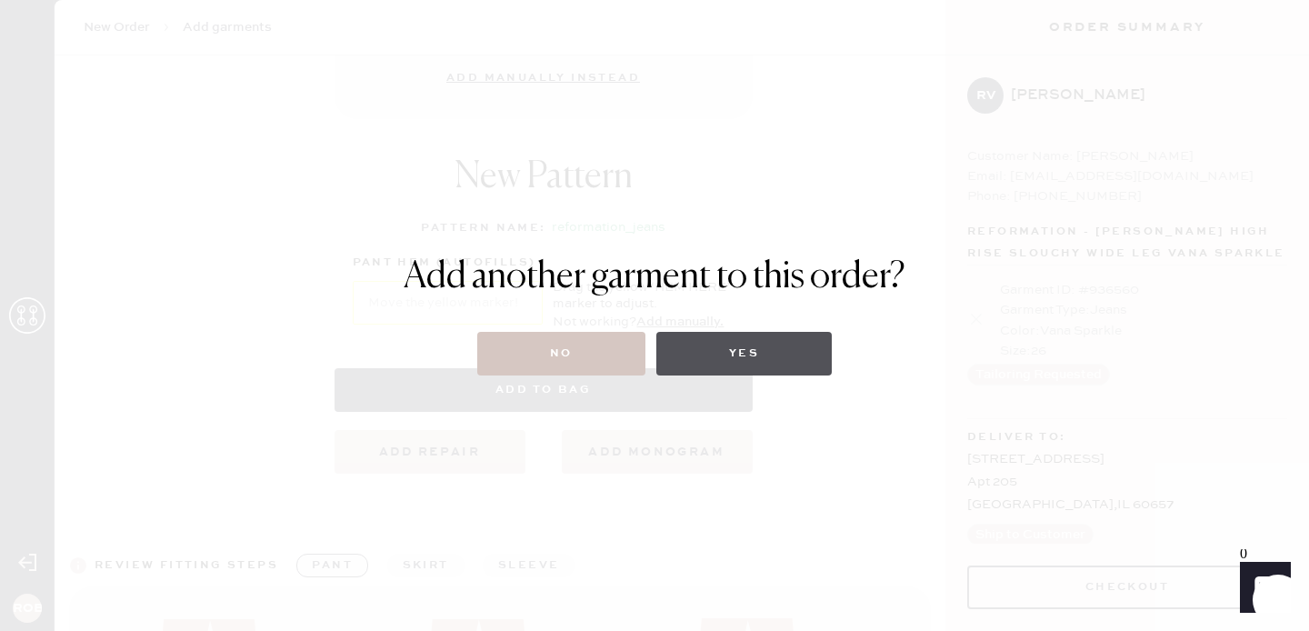
click at [725, 364] on button "Yes" at bounding box center [743, 354] width 175 height 44
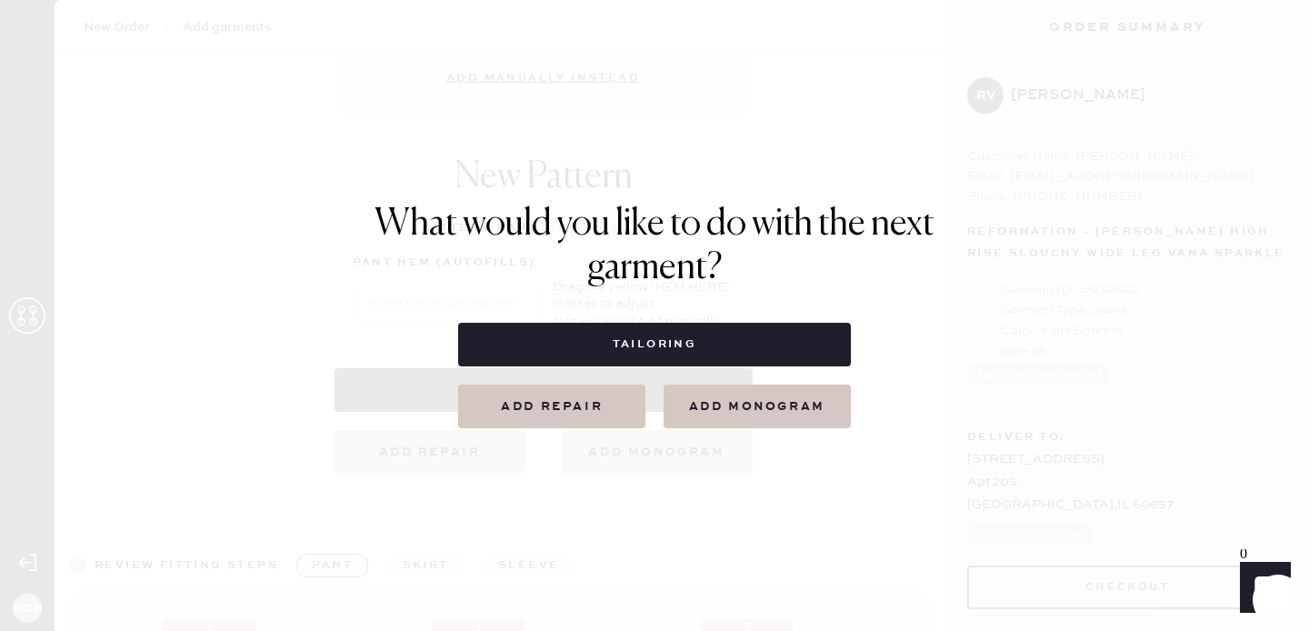
click at [616, 403] on button "Add repair" at bounding box center [551, 406] width 187 height 44
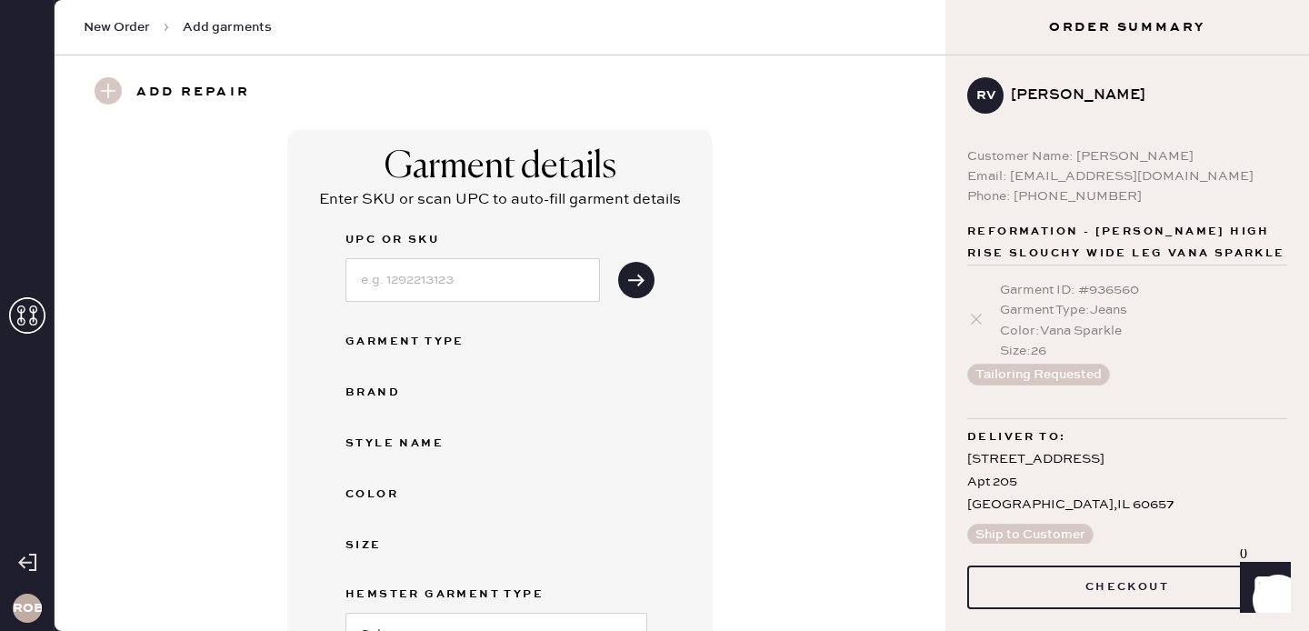
scroll to position [0, 0]
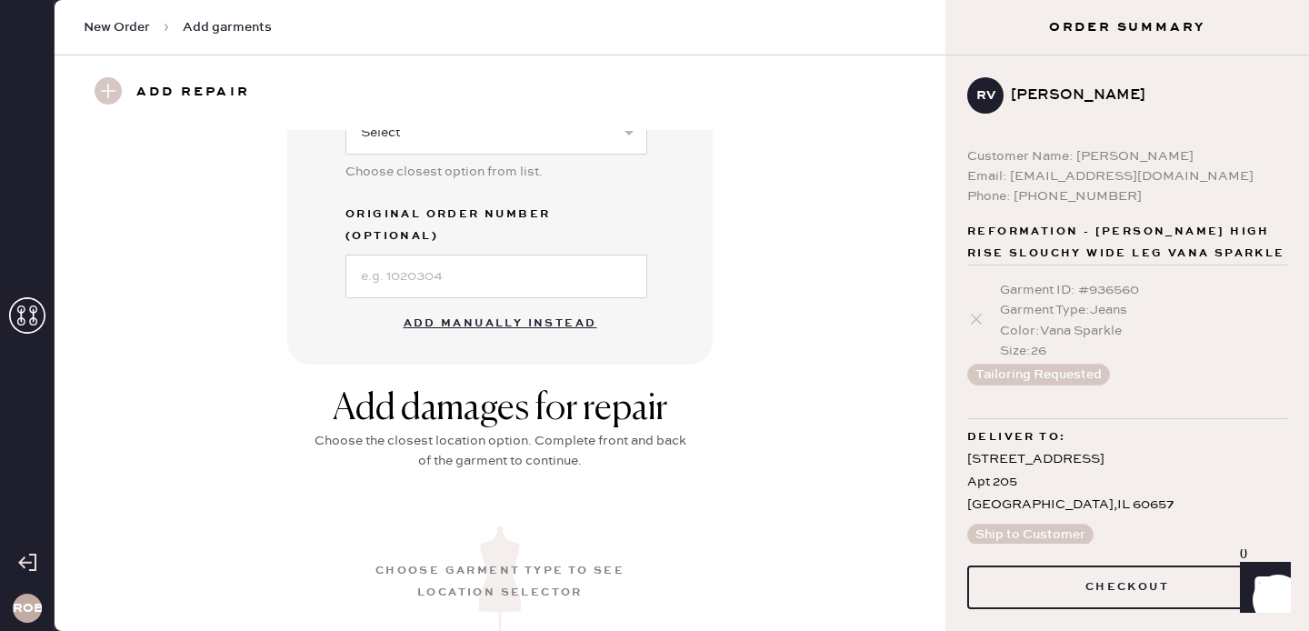
click at [523, 305] on button "Add manually instead" at bounding box center [500, 323] width 215 height 36
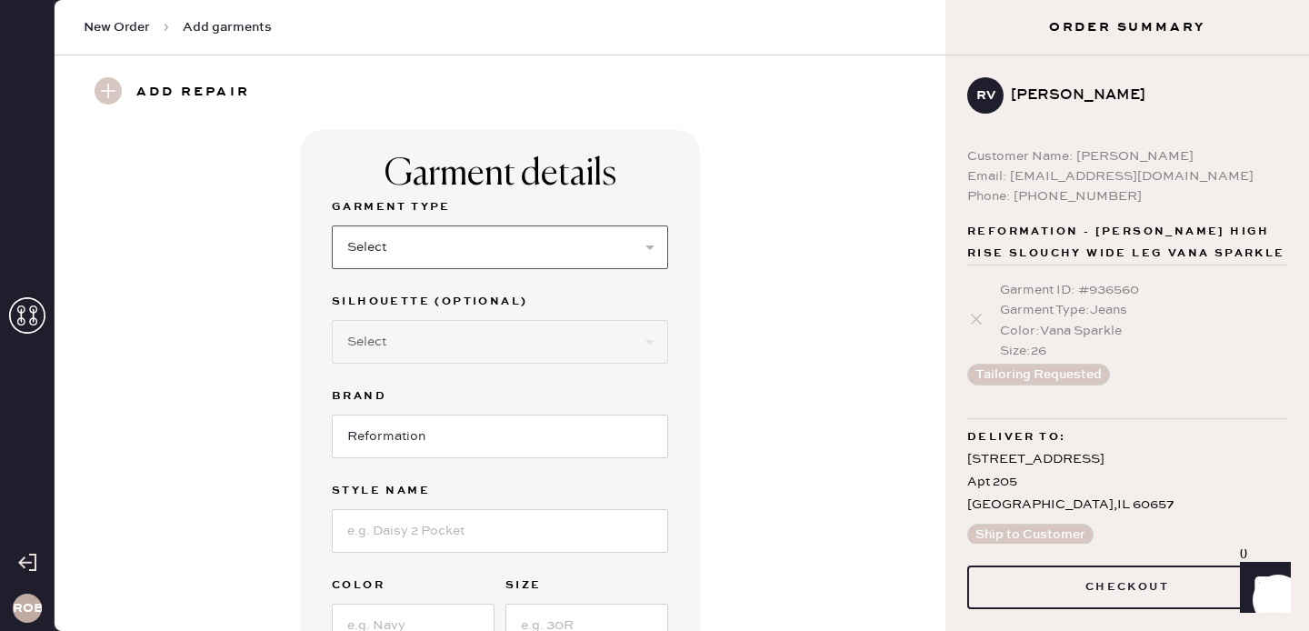
click at [510, 251] on select "Select Basic Skirt Jeans Leggings Pants Shorts Basic Sleeved Dress Basic Sleeve…" at bounding box center [500, 247] width 336 height 44
select select "2"
click at [332, 225] on select "Select Basic Skirt Jeans Leggings Pants Shorts Basic Sleeved Dress Basic Sleeve…" at bounding box center [500, 247] width 336 height 44
click at [490, 355] on select "Select Shorts Cropped Flare Boot Cut Straight Skinny Other" at bounding box center [500, 342] width 336 height 44
select select "other"
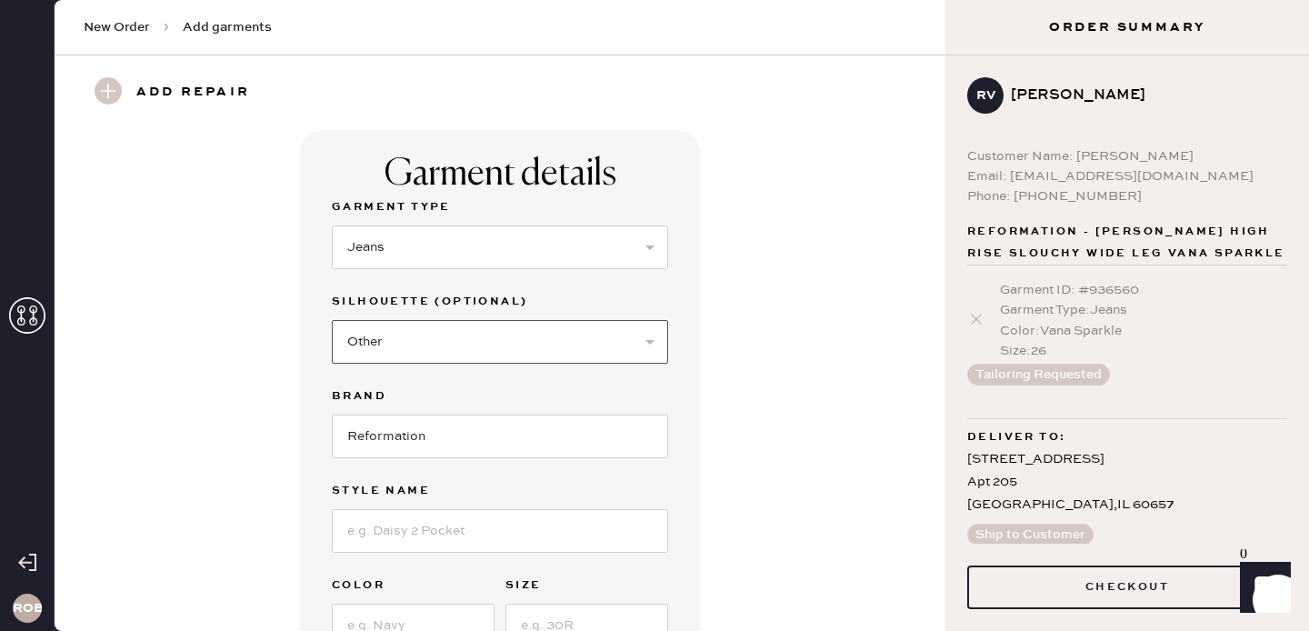
click at [332, 320] on select "Select Shorts Cropped Flare Boot Cut Straight Skinny Other" at bounding box center [500, 342] width 336 height 44
click at [463, 423] on input at bounding box center [500, 436] width 336 height 44
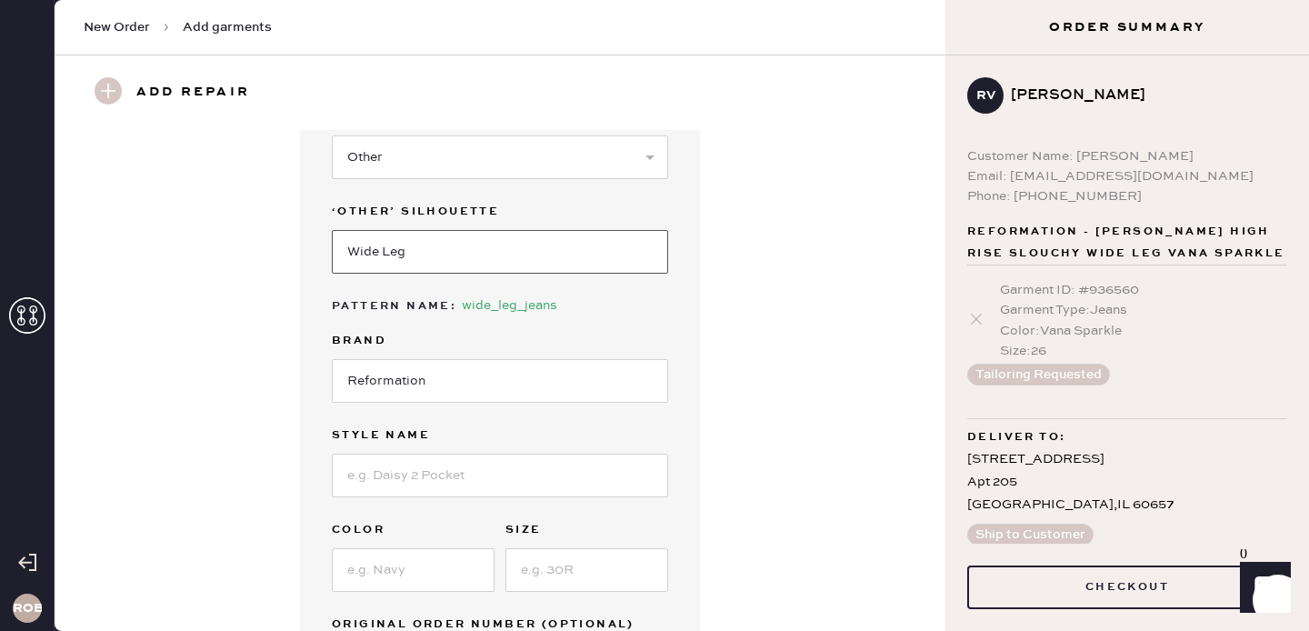
scroll to position [231, 0]
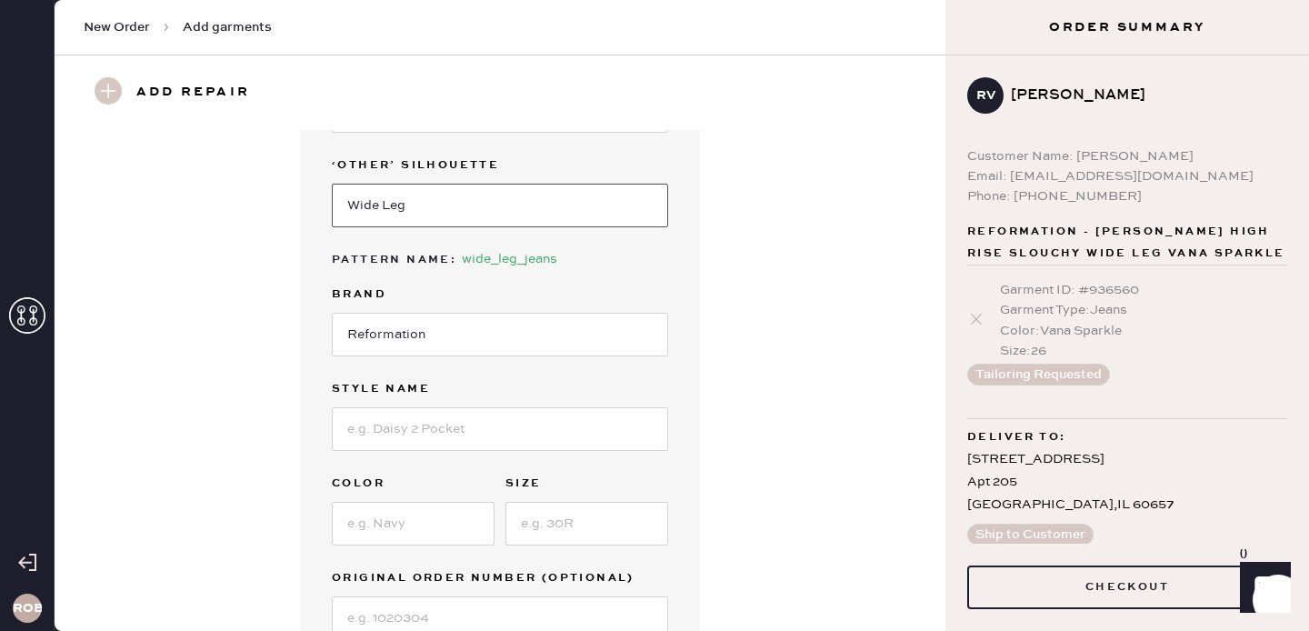
type input "Wide Leg"
click at [463, 440] on input at bounding box center [500, 429] width 336 height 44
type input "[PERSON_NAME] Stretch High Rise Wide Leg [PERSON_NAME]"
type input "H"
type input "Shalott"
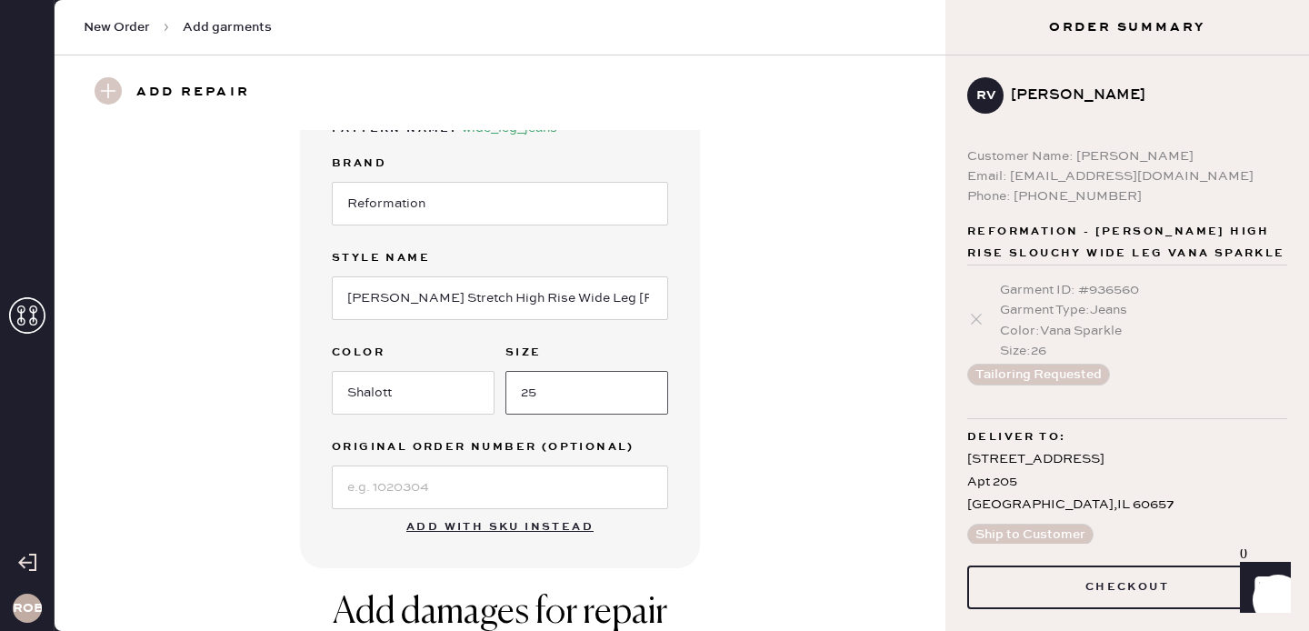
scroll to position [370, 0]
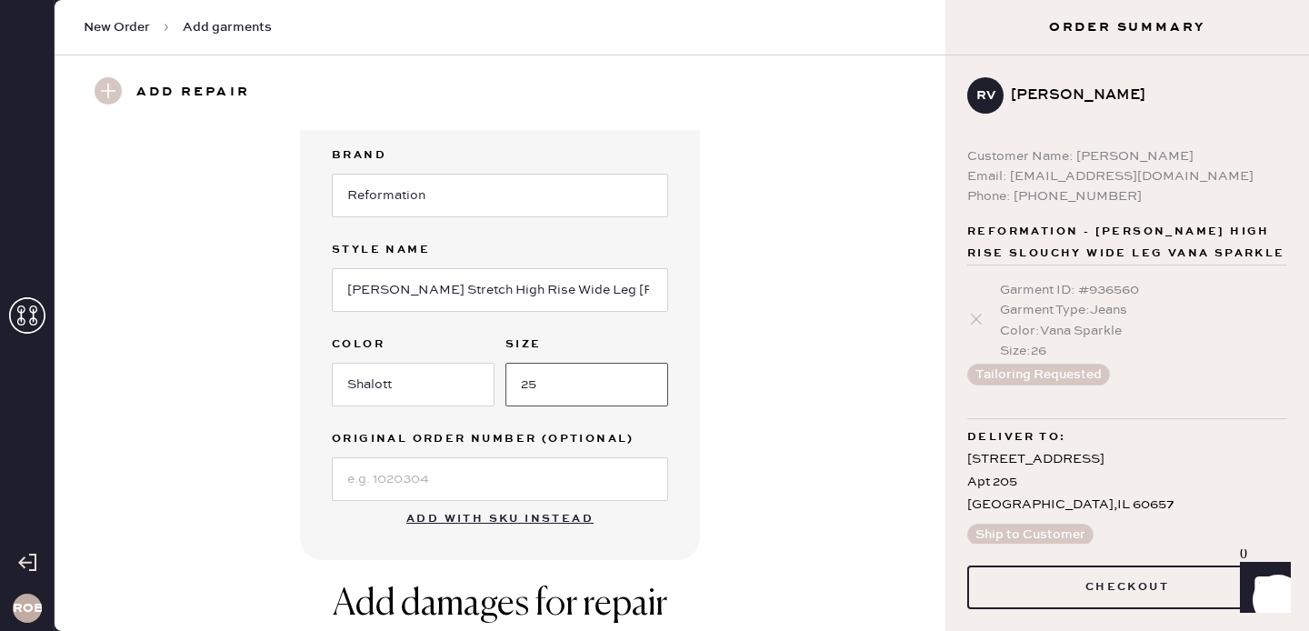
type input "25"
click at [398, 467] on input at bounding box center [500, 479] width 336 height 44
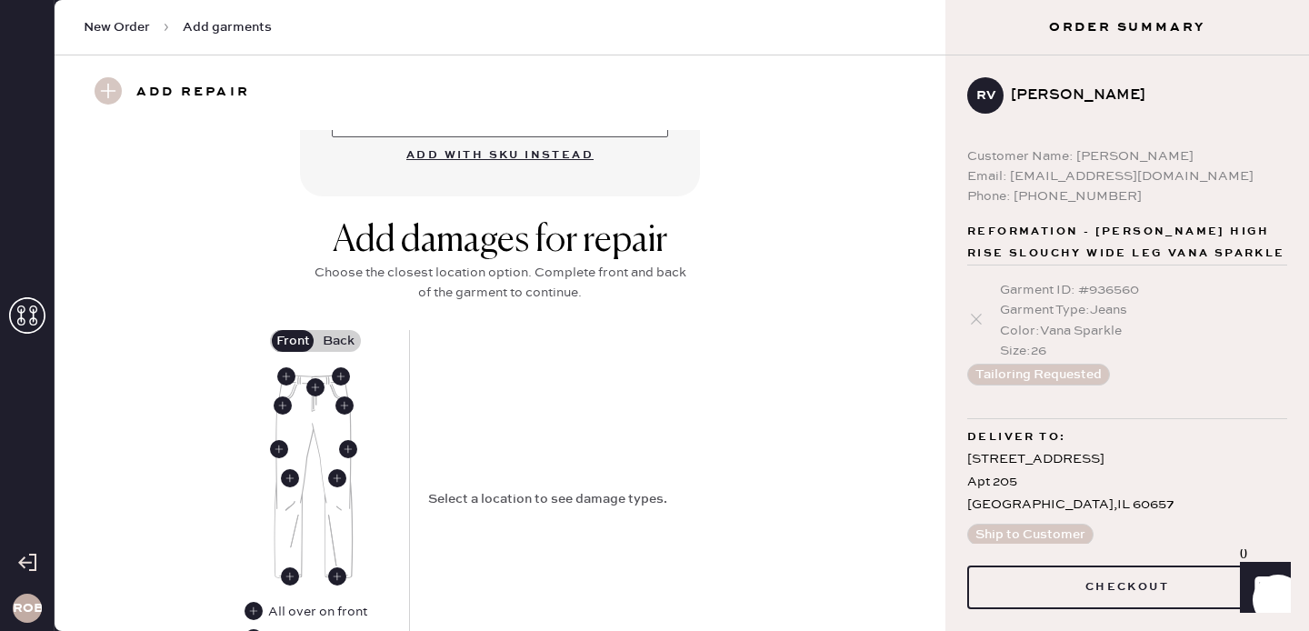
scroll to position [732, 0]
type input "S28141303"
click at [283, 407] on use at bounding box center [283, 406] width 18 height 18
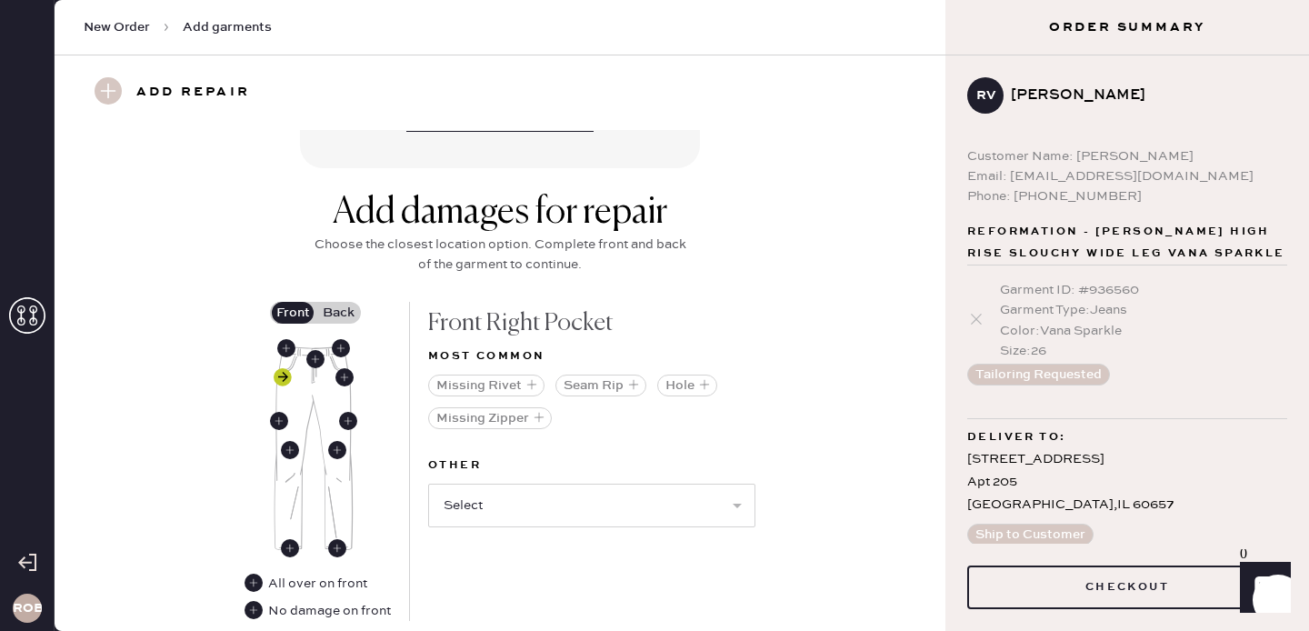
scroll to position [765, 0]
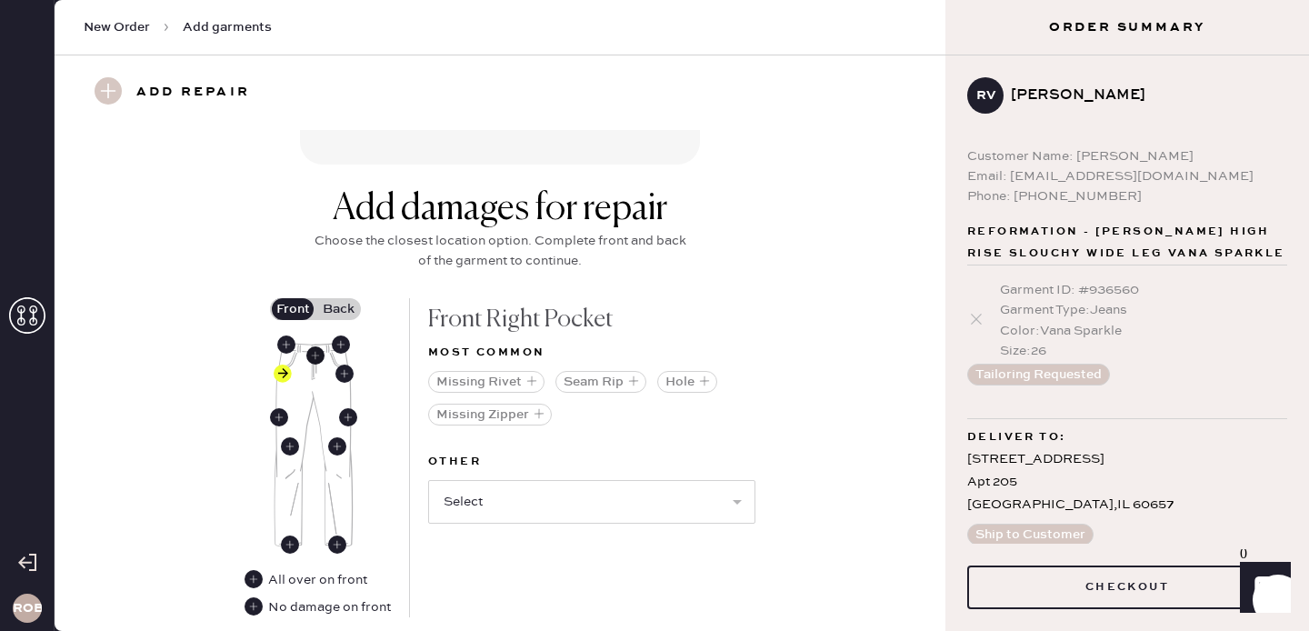
click at [314, 356] on use at bounding box center [315, 355] width 18 height 18
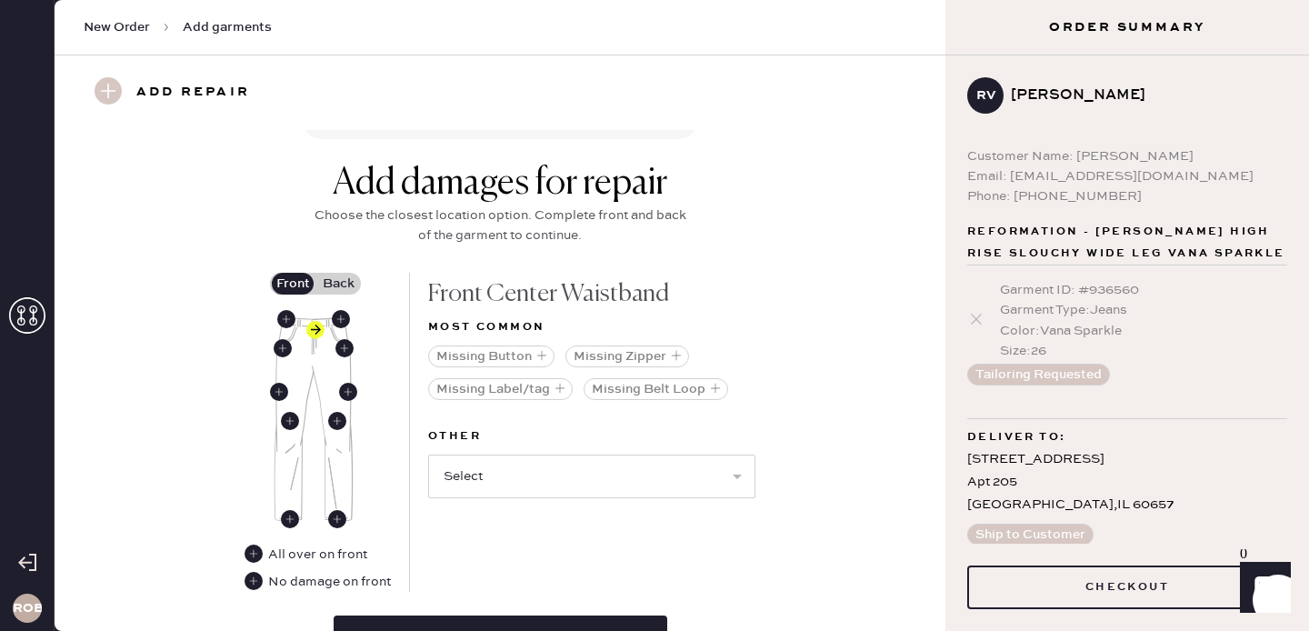
click at [314, 355] on img at bounding box center [314, 419] width 80 height 204
click at [331, 294] on label "Back" at bounding box center [337, 284] width 45 height 22
click at [338, 284] on input "Back" at bounding box center [338, 284] width 0 height 0
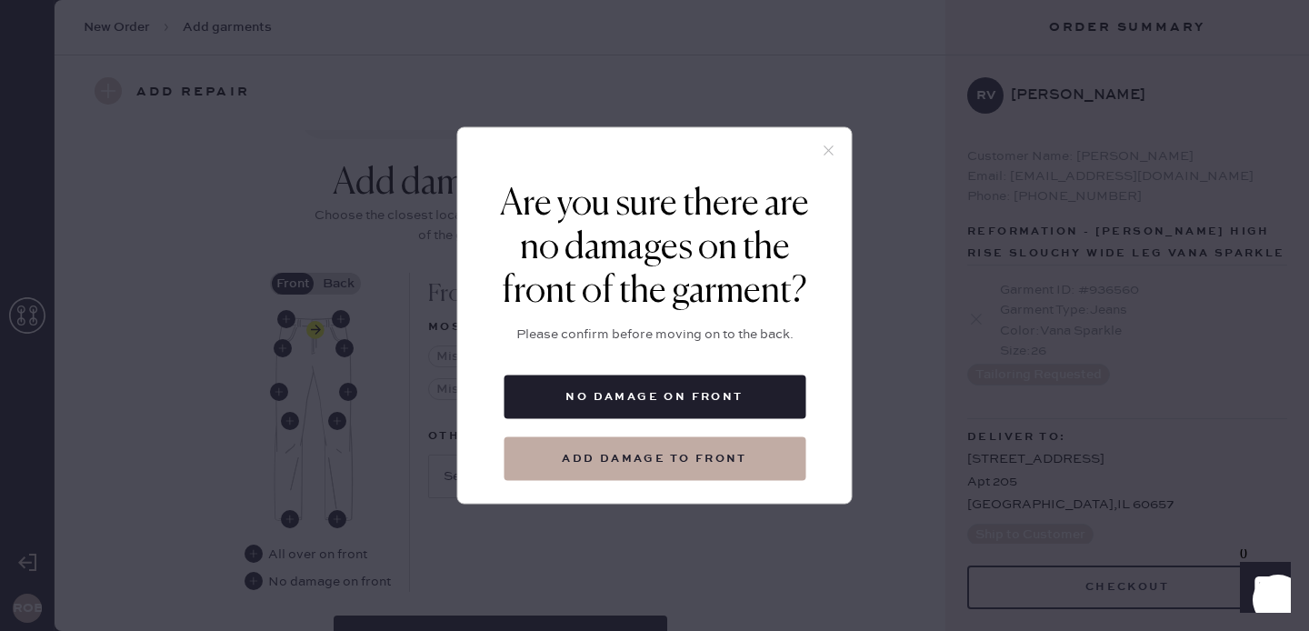
click at [826, 149] on icon at bounding box center [829, 151] width 16 height 16
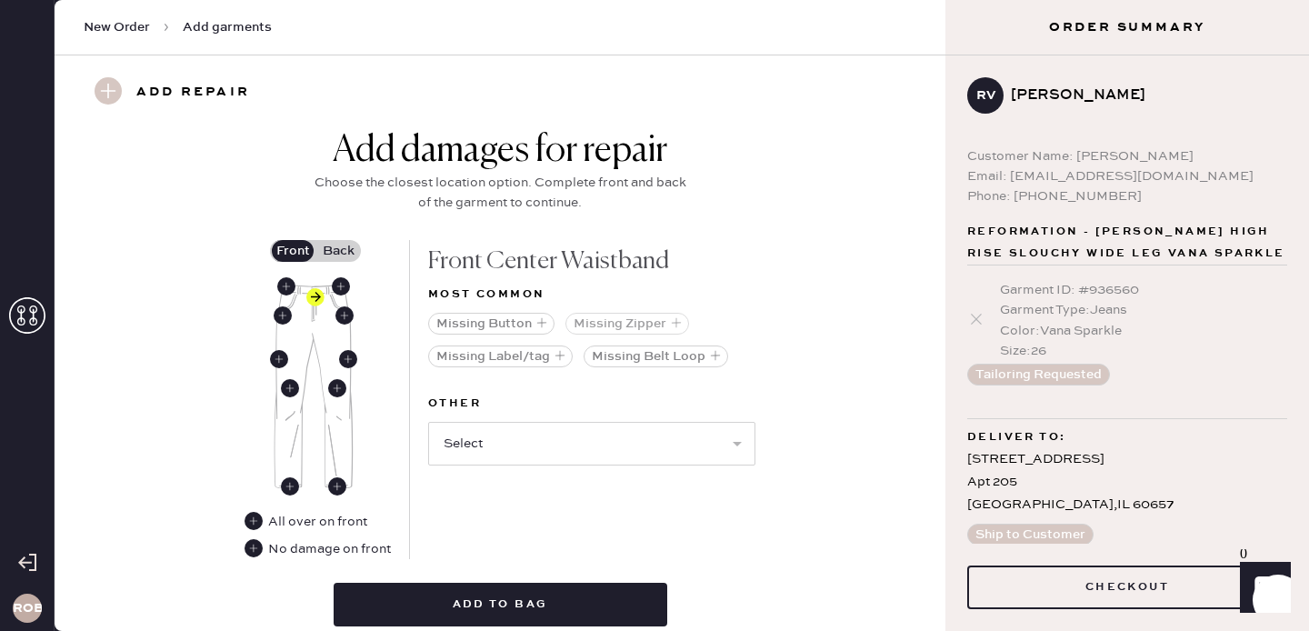
scroll to position [824, 0]
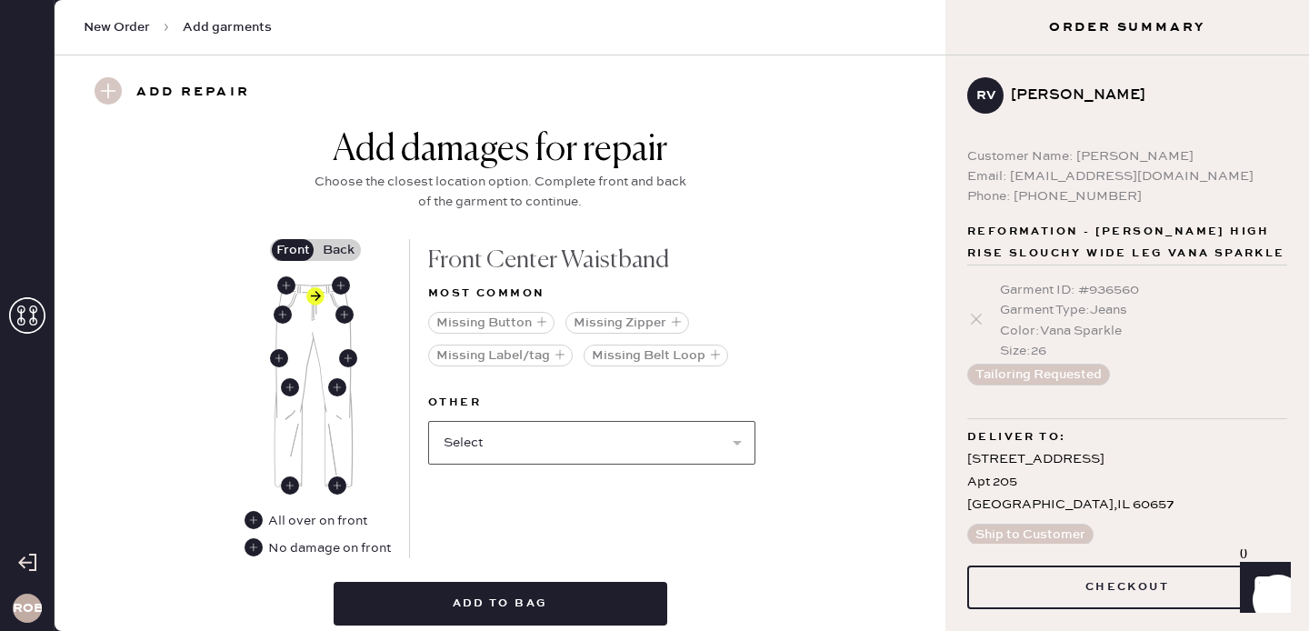
click at [609, 432] on select "Select Broken / Ripped Hem Broken Beads Broken Belt Loop Broken Button Broken E…" at bounding box center [591, 443] width 327 height 44
select select "1750"
click at [428, 421] on select "Select Broken / Ripped Hem Broken Beads Broken Belt Loop Broken Button Broken E…" at bounding box center [591, 443] width 327 height 44
select select
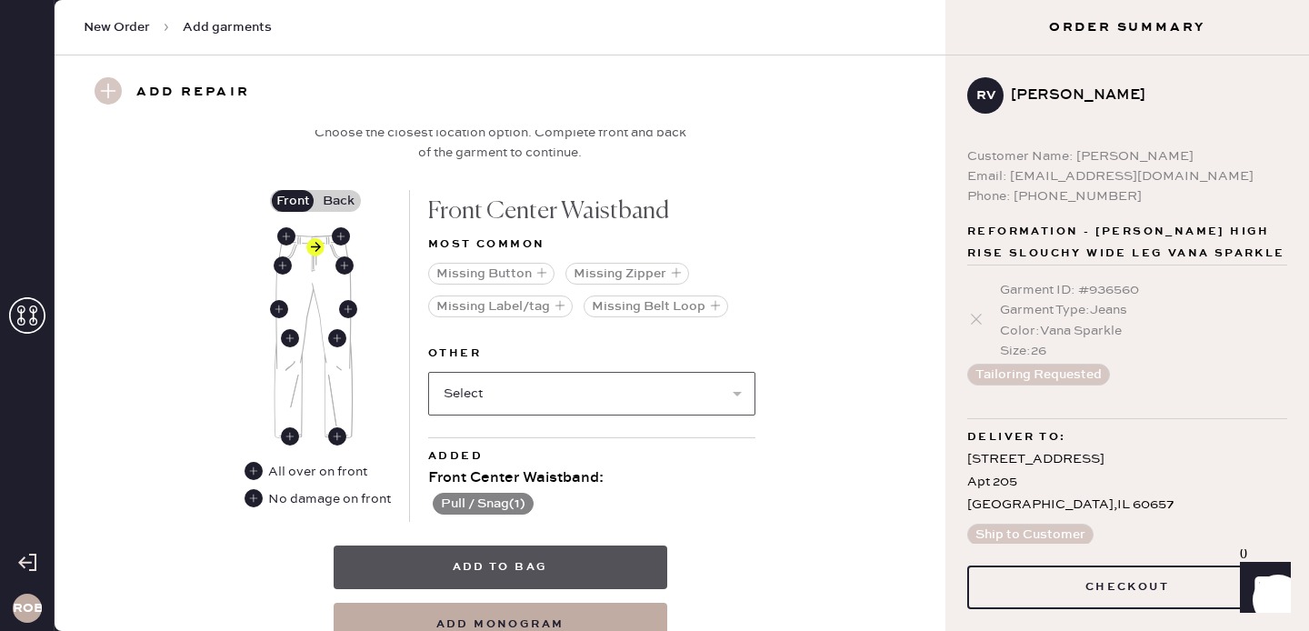
scroll to position [954, 0]
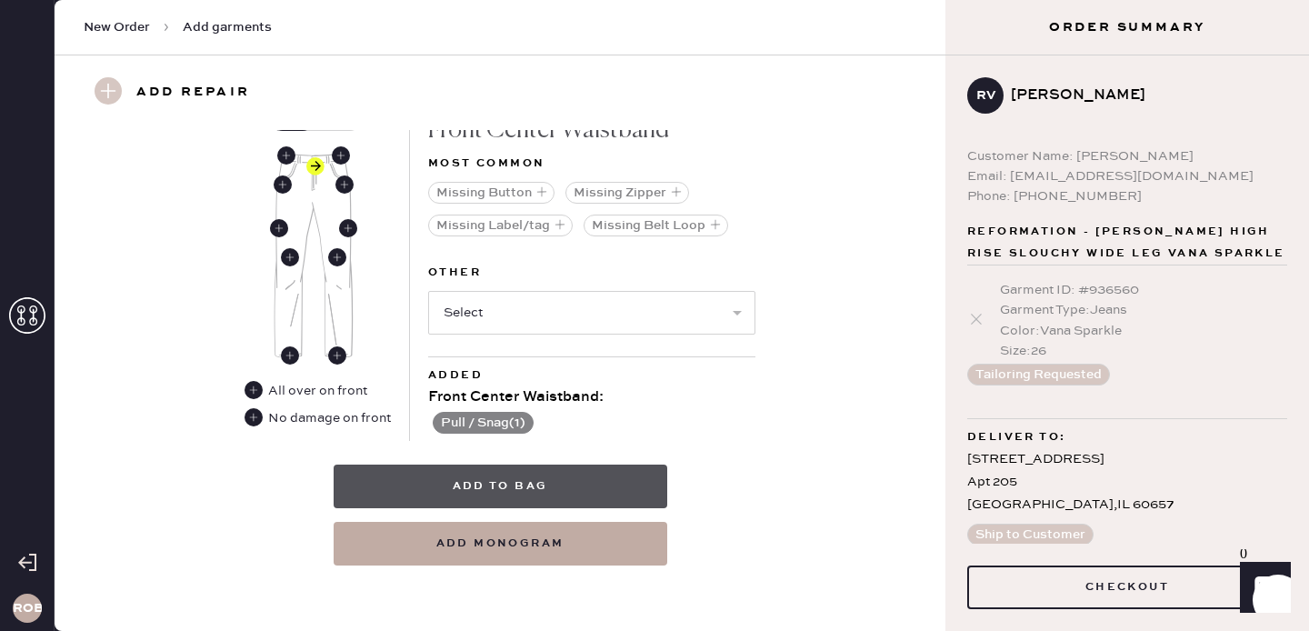
click at [467, 478] on button "Add to bag" at bounding box center [501, 486] width 334 height 44
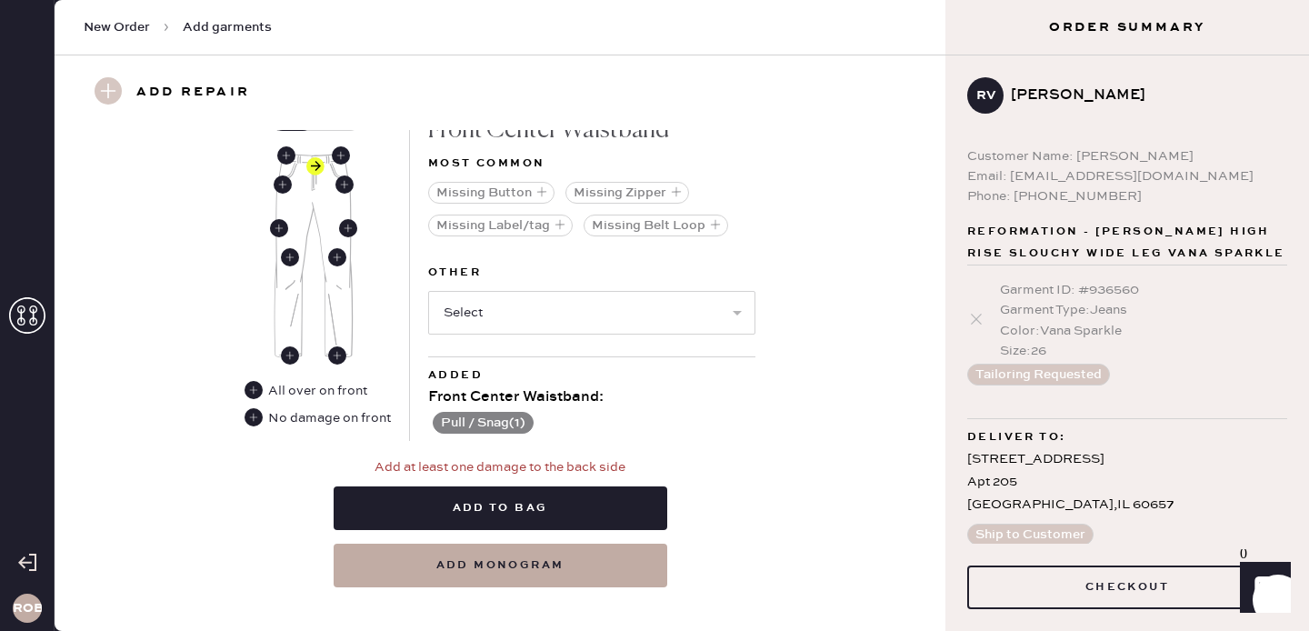
scroll to position [919, 0]
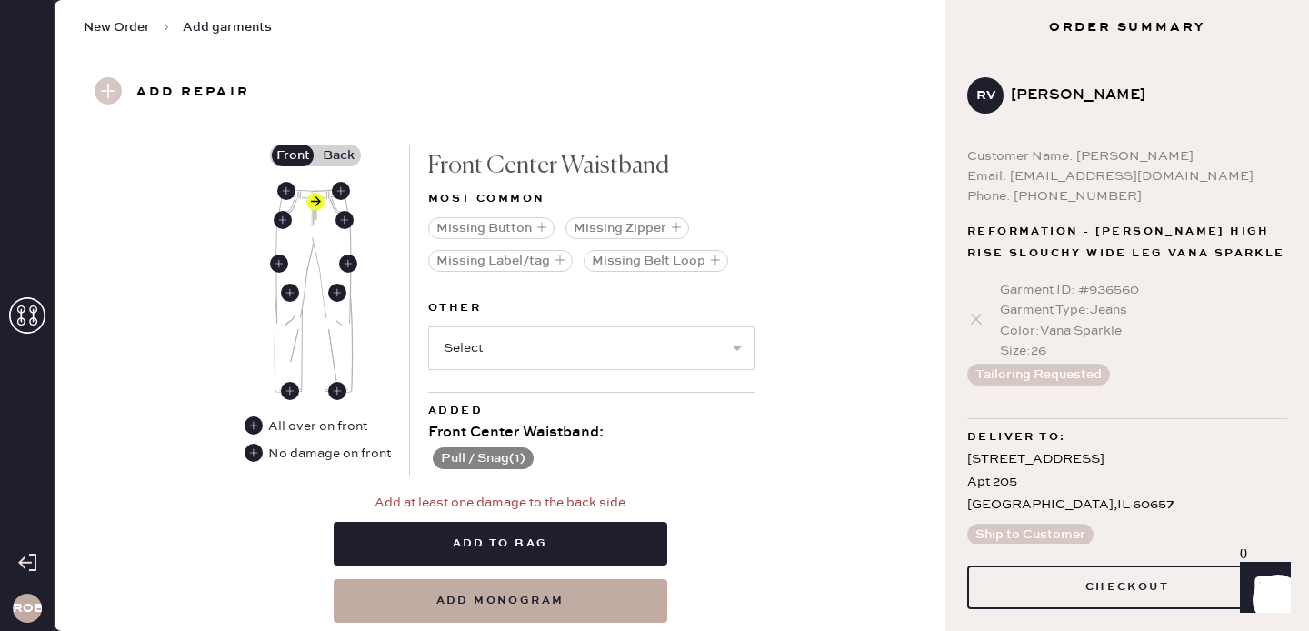
click at [353, 166] on div "Front Back" at bounding box center [330, 280] width 121 height 272
click at [349, 153] on label "Back" at bounding box center [337, 155] width 45 height 22
click at [338, 155] on input "Back" at bounding box center [338, 155] width 0 height 0
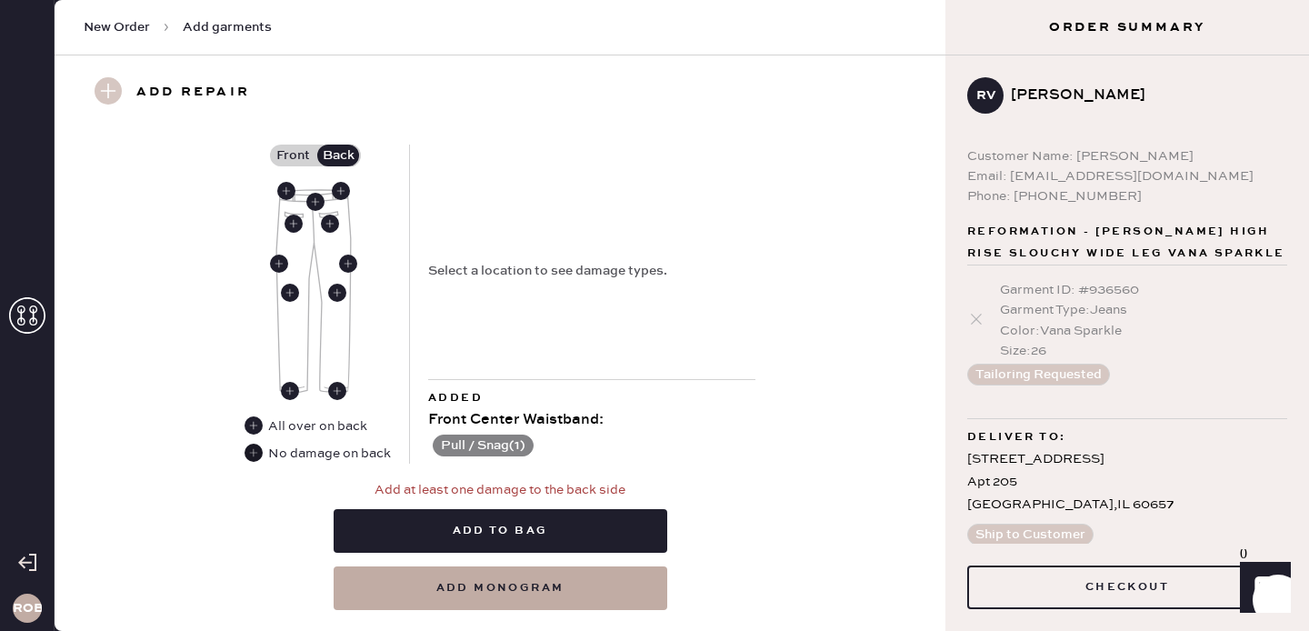
click at [259, 450] on use at bounding box center [253, 452] width 18 height 18
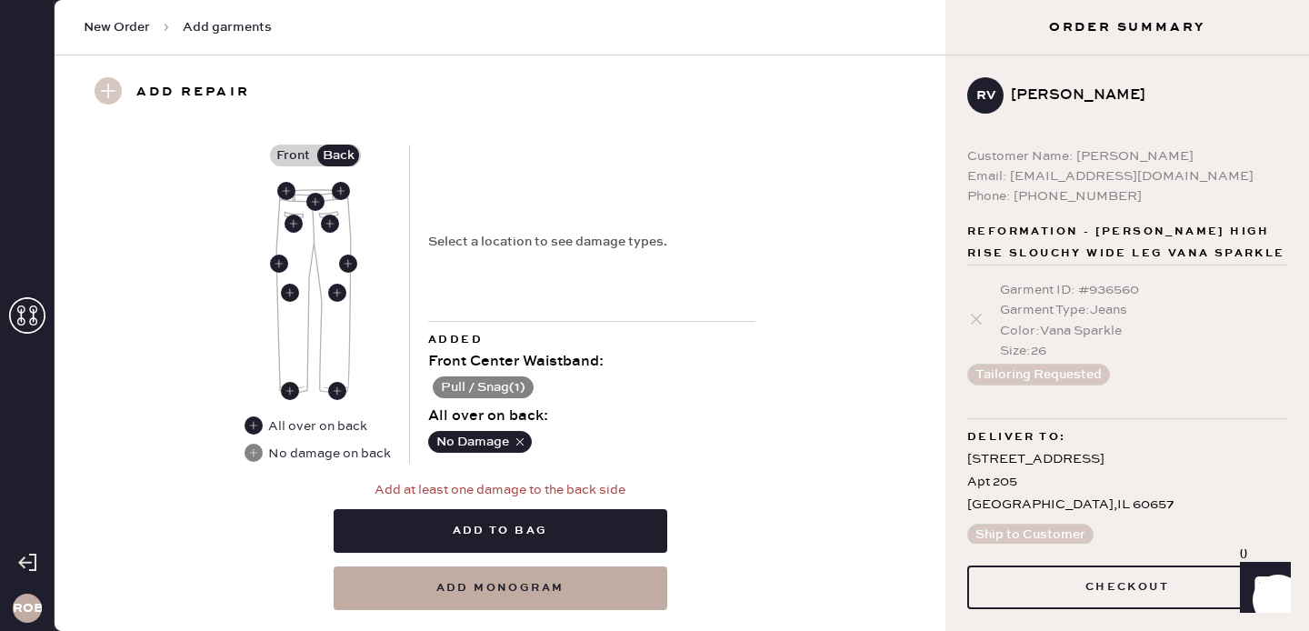
scroll to position [963, 0]
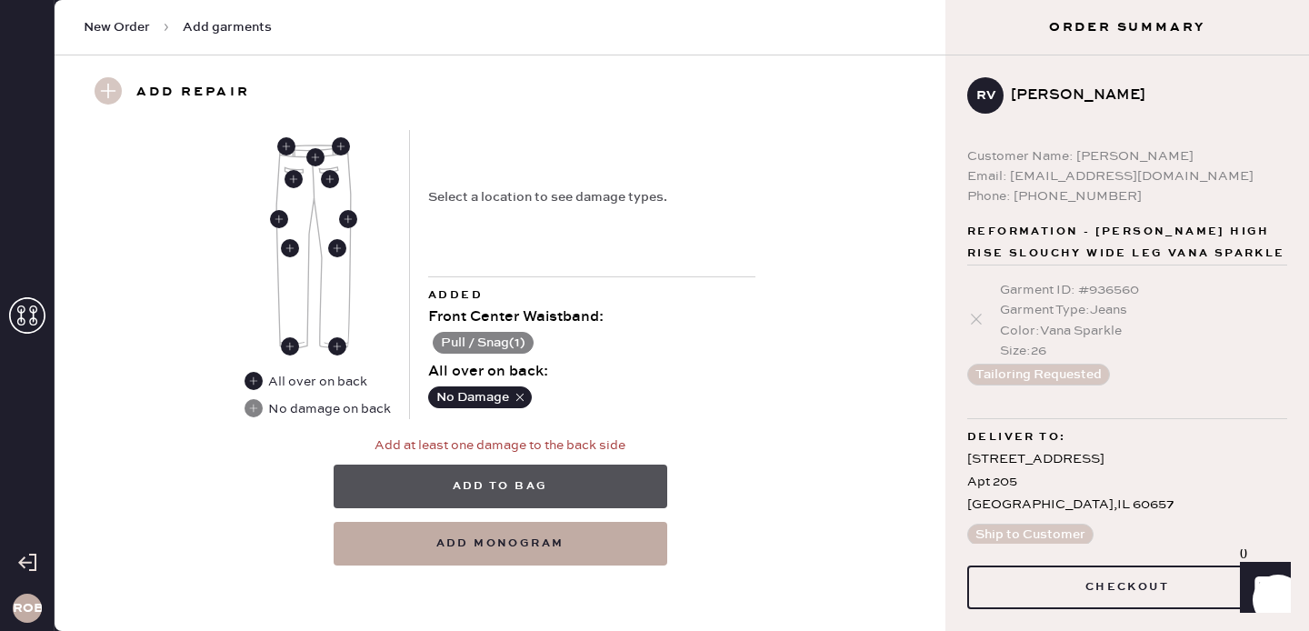
click at [510, 482] on button "Add to bag" at bounding box center [501, 486] width 334 height 44
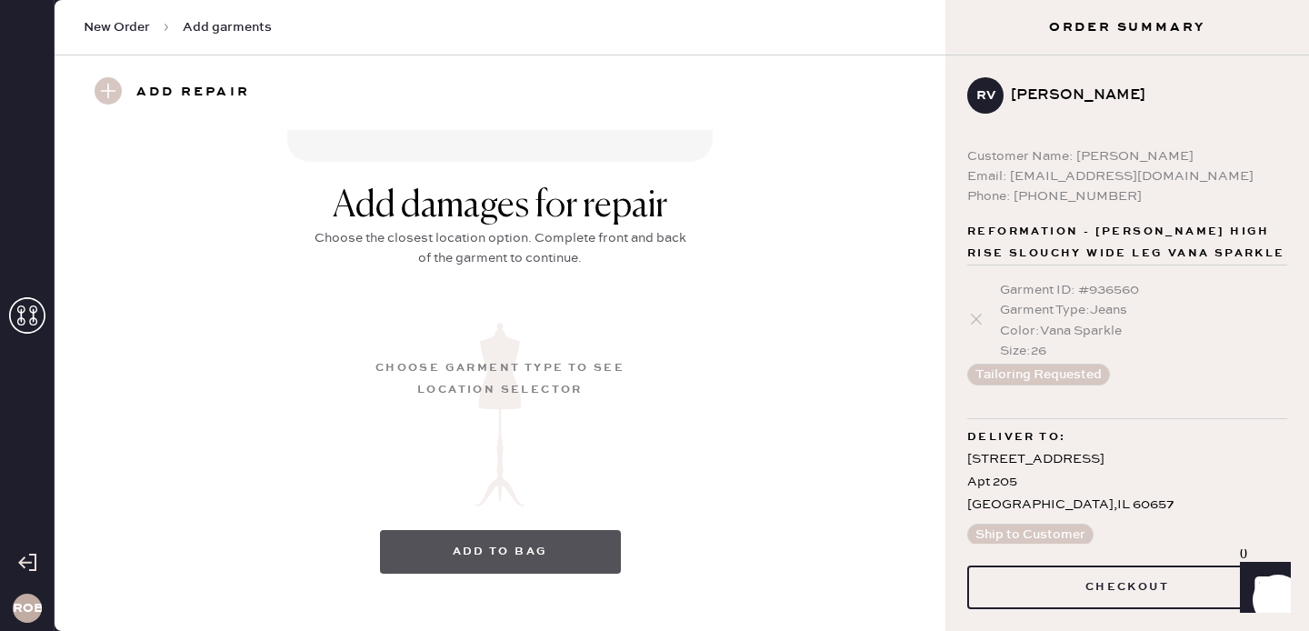
scroll to position [264, 0]
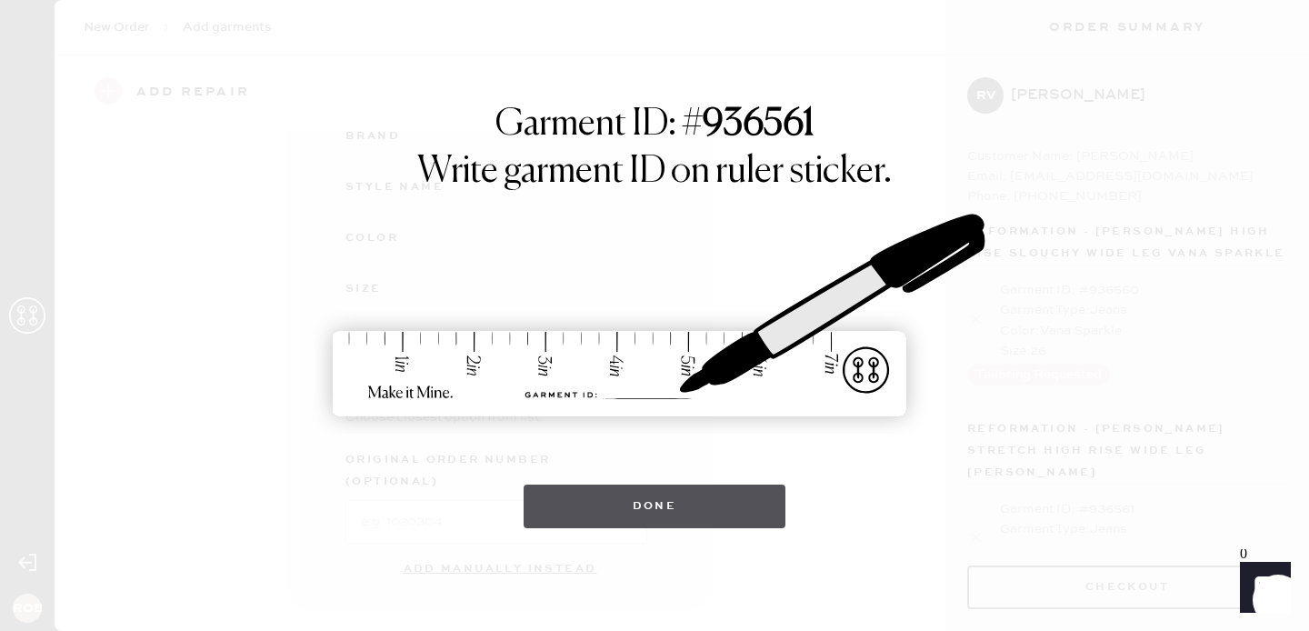
click at [573, 496] on button "Done" at bounding box center [654, 506] width 263 height 44
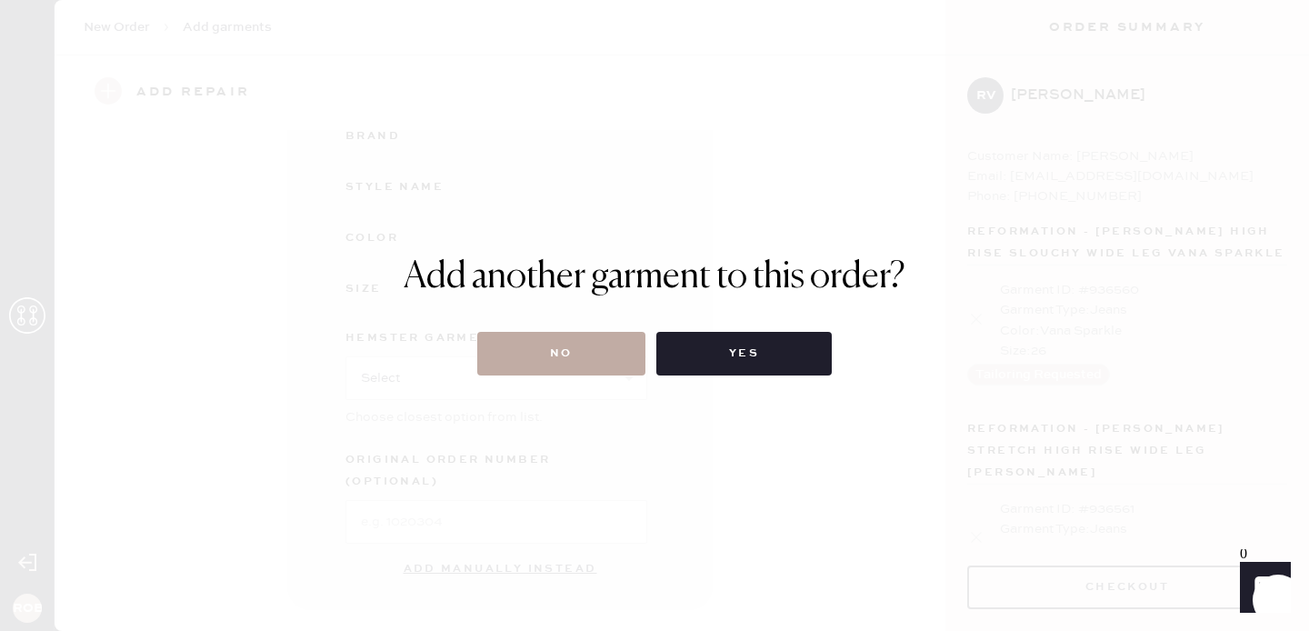
click at [565, 364] on button "No" at bounding box center [561, 354] width 168 height 44
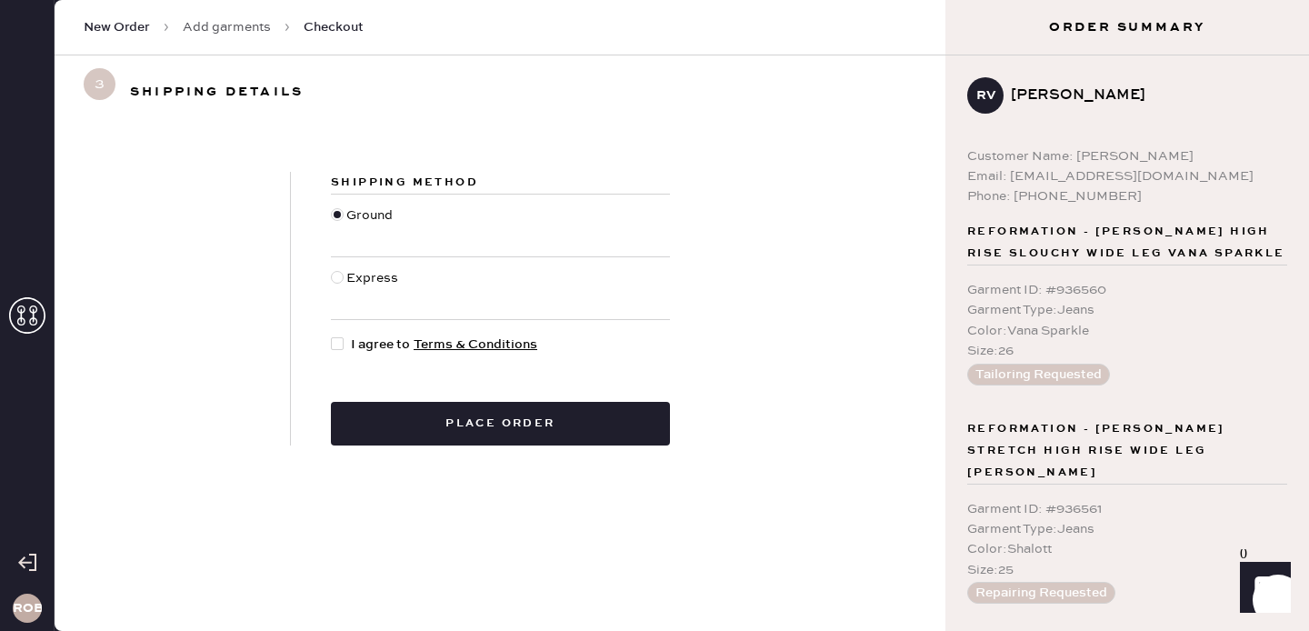
click at [354, 363] on div "Shipping Method Ground Express I agree to Terms & Conditions Place order" at bounding box center [500, 309] width 419 height 274
click at [341, 342] on div at bounding box center [337, 343] width 13 height 13
click at [332, 335] on input "I agree to Terms & Conditions" at bounding box center [331, 334] width 1 height 1
checkbox input "true"
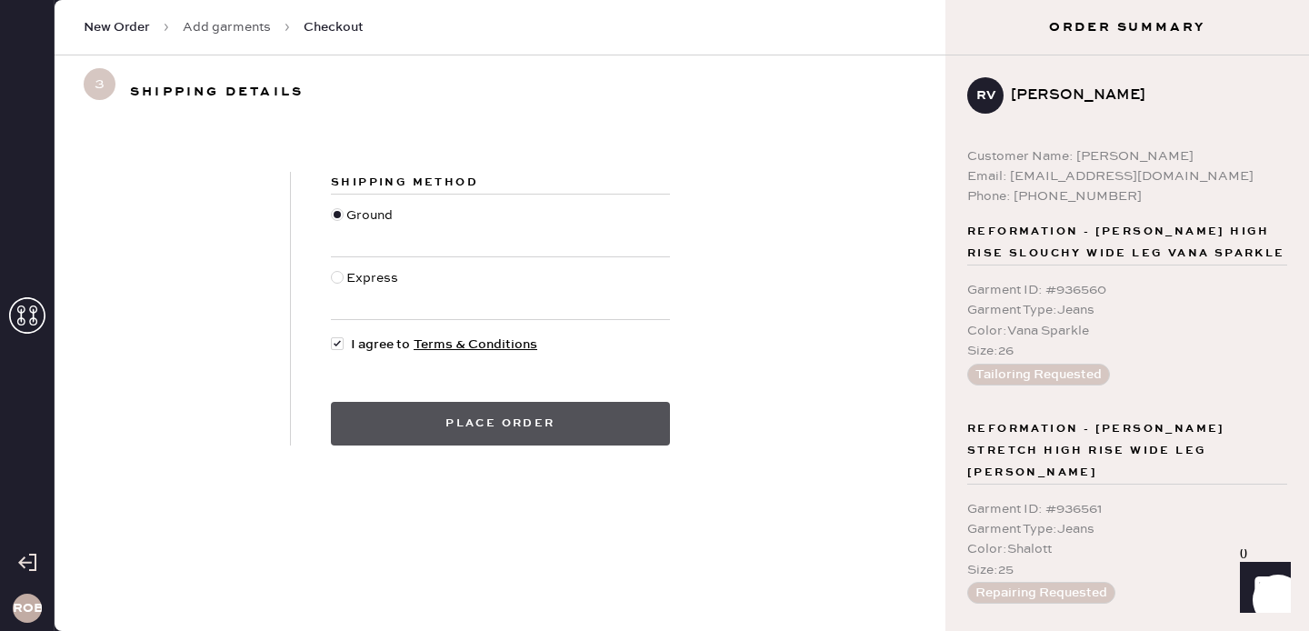
click at [541, 435] on button "Place order" at bounding box center [500, 424] width 339 height 44
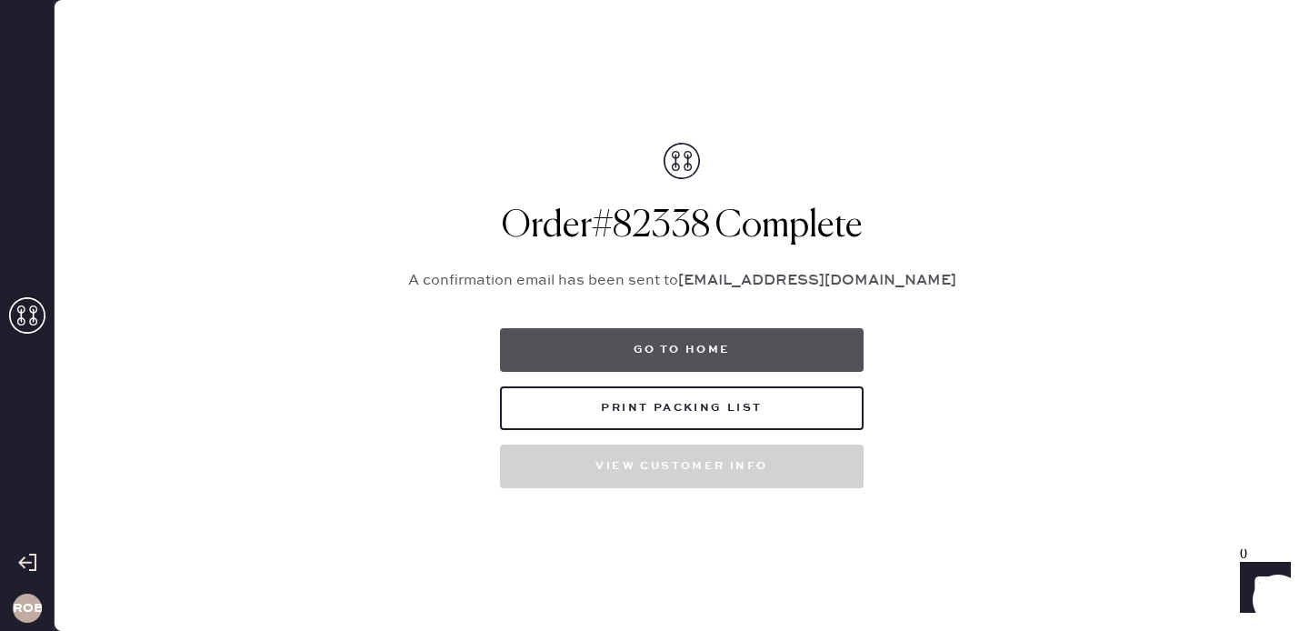
click at [590, 342] on button "Go to home" at bounding box center [681, 350] width 363 height 44
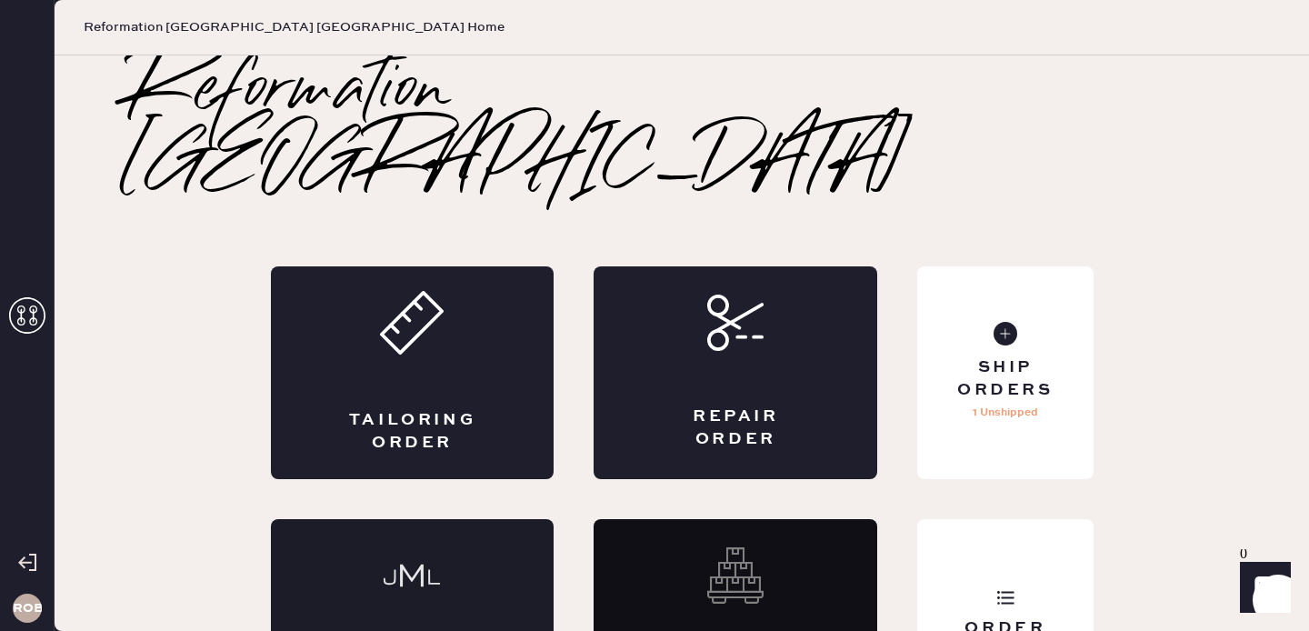
scroll to position [28, 0]
